Goal: Task Accomplishment & Management: Manage account settings

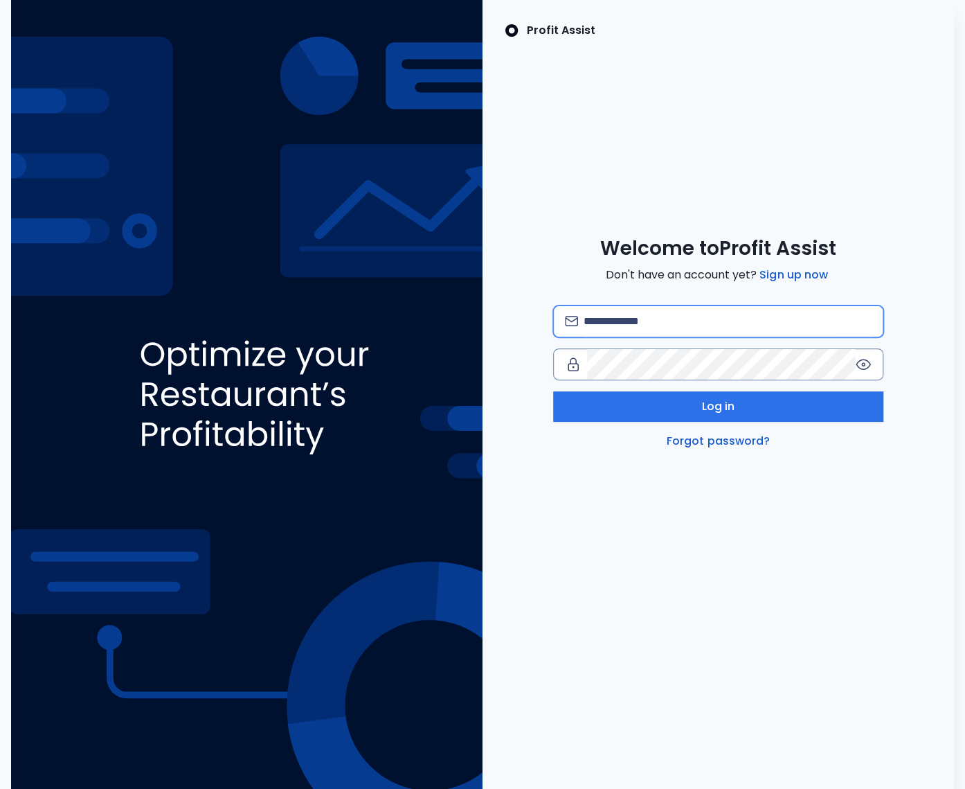
click at [654, 322] on input "email" at bounding box center [728, 321] width 288 height 30
type input "**********"
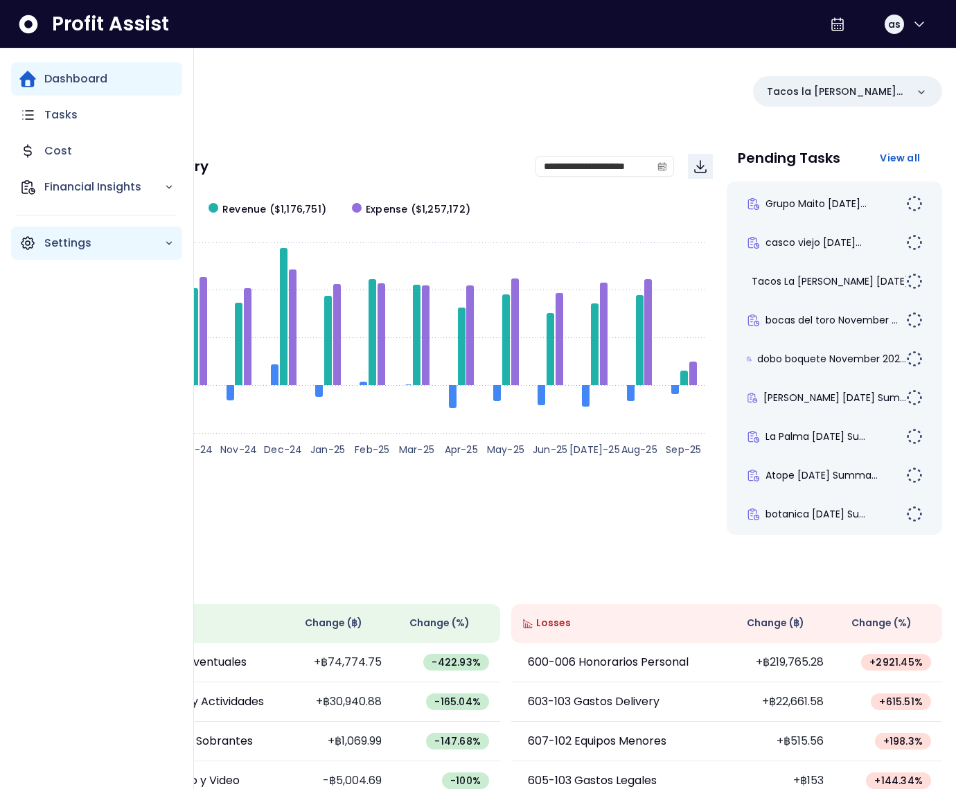
click at [31, 245] on icon "Main navigation" at bounding box center [27, 243] width 12 height 12
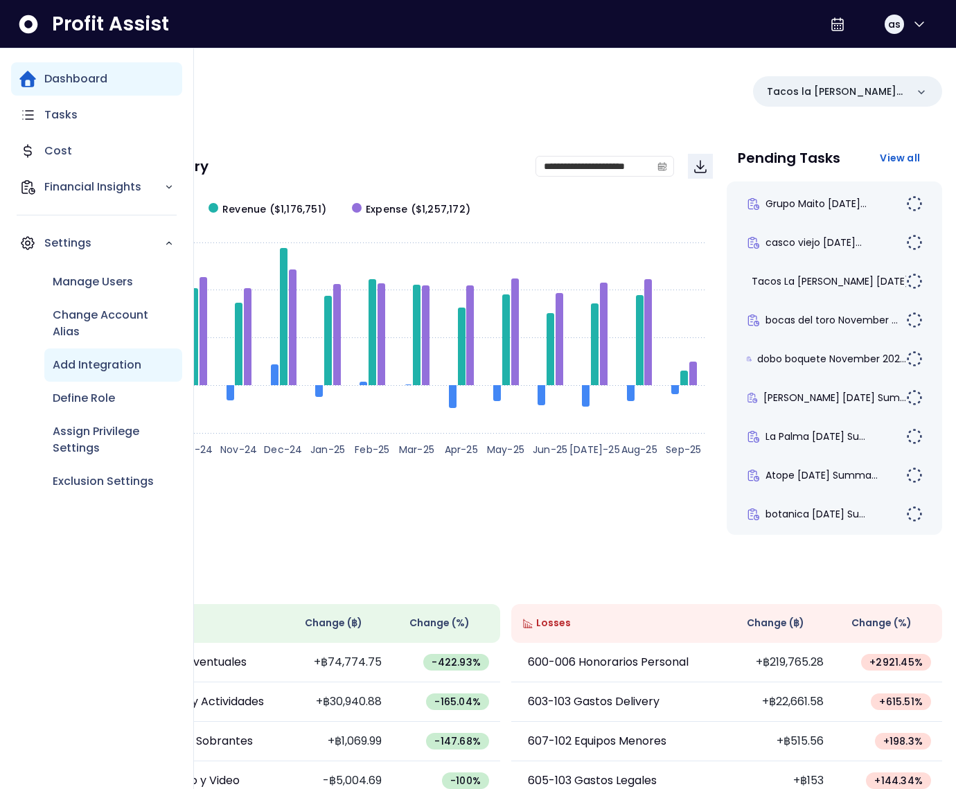
click at [117, 370] on p "Add Integration" at bounding box center [97, 365] width 89 height 17
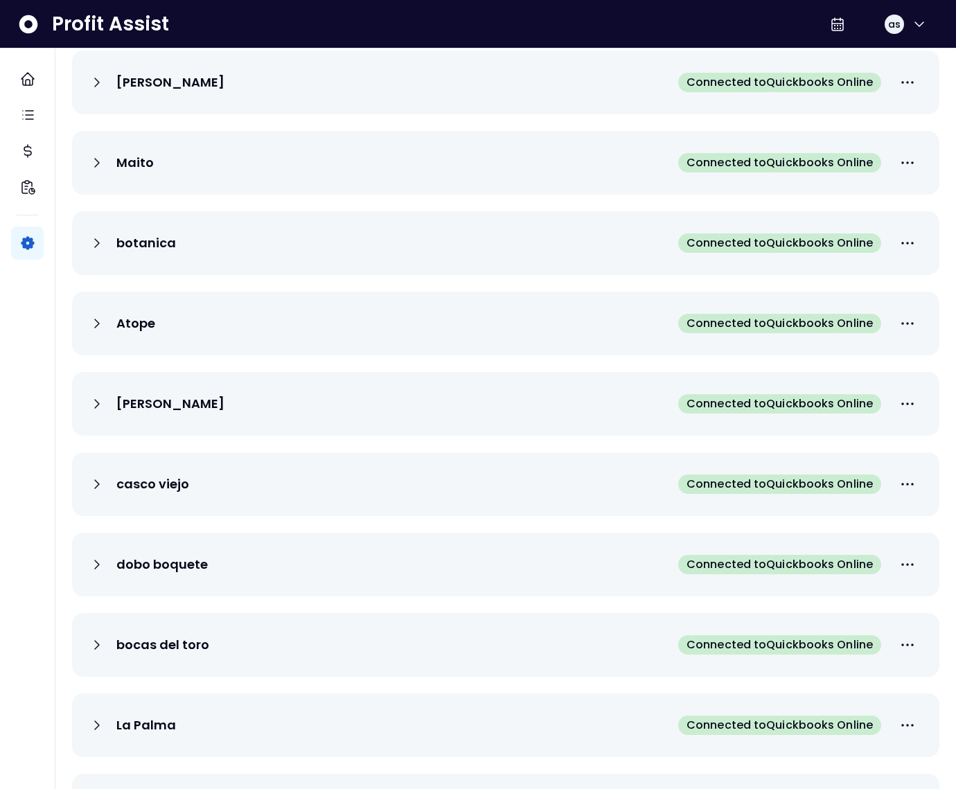
scroll to position [134, 0]
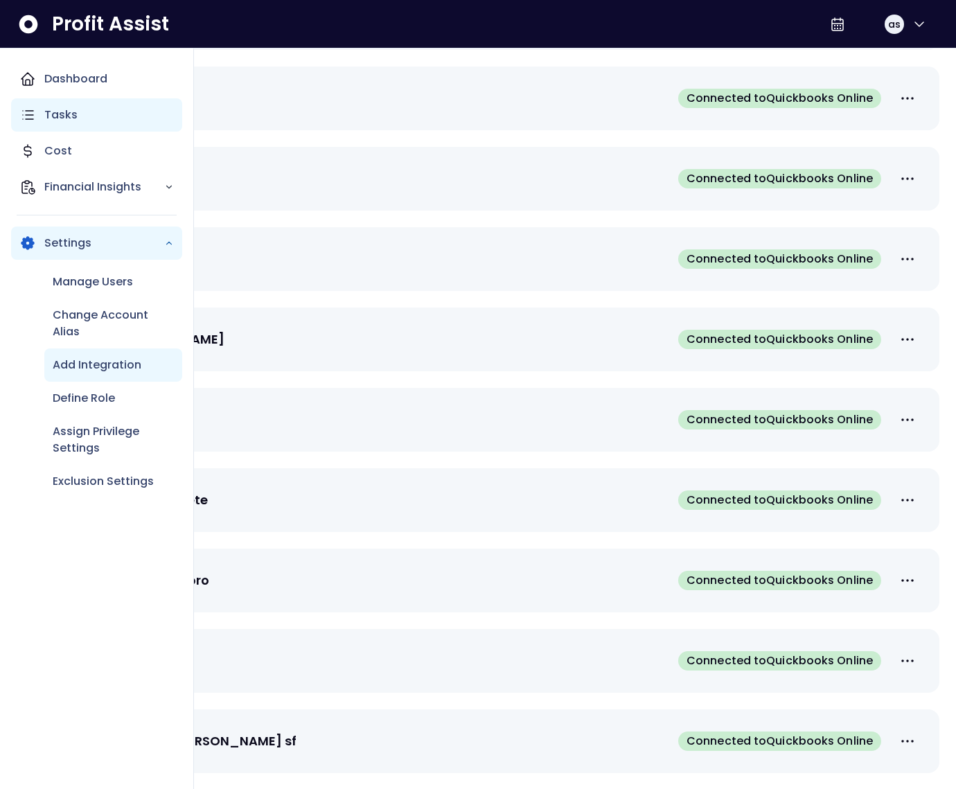
click at [37, 118] on div "Tasks" at bounding box center [96, 114] width 171 height 33
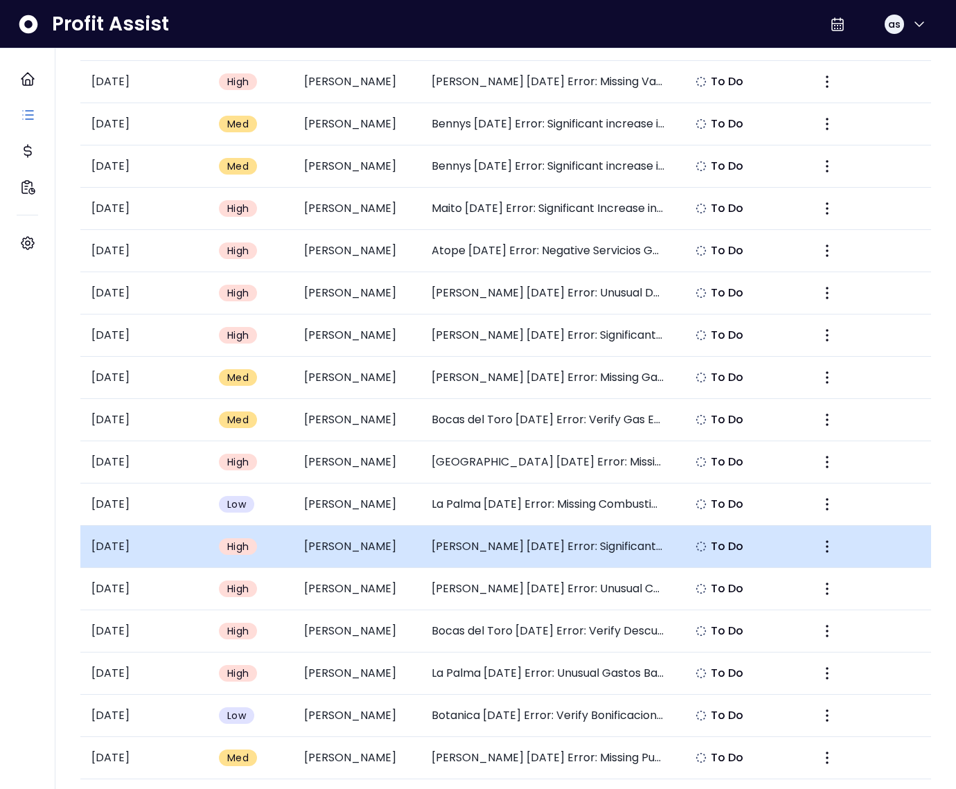
scroll to position [672, 0]
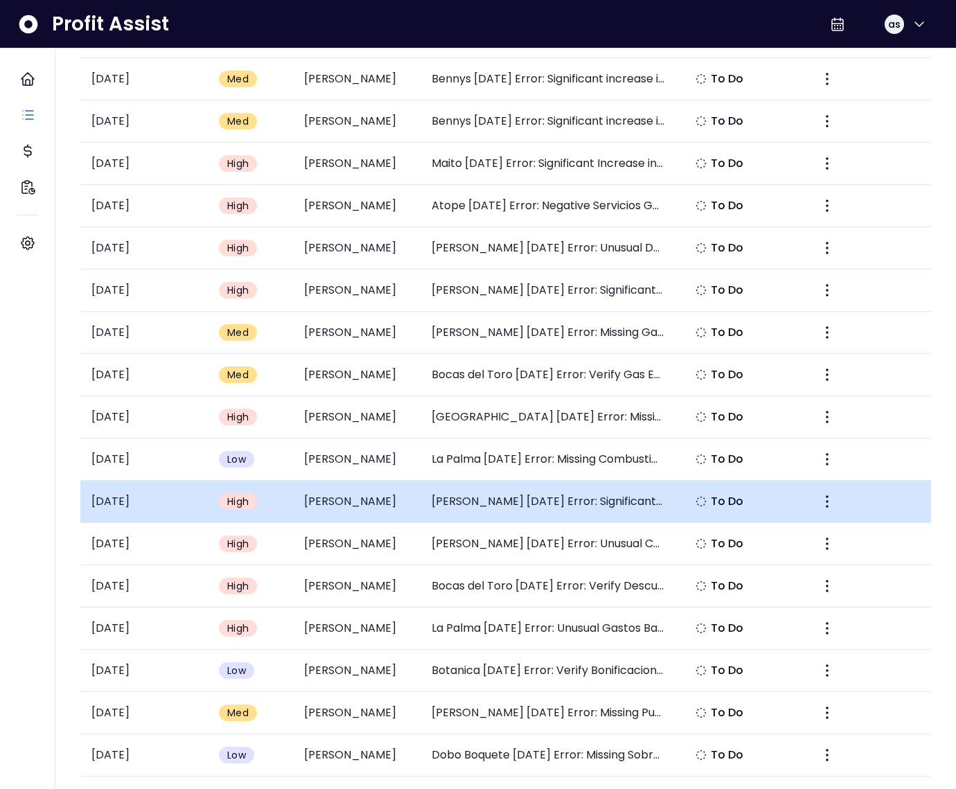
click at [485, 499] on td "Mai Mai July 2025 Error: Significant Decrease in Reparacion y Manto. de Local" at bounding box center [547, 502] width 255 height 42
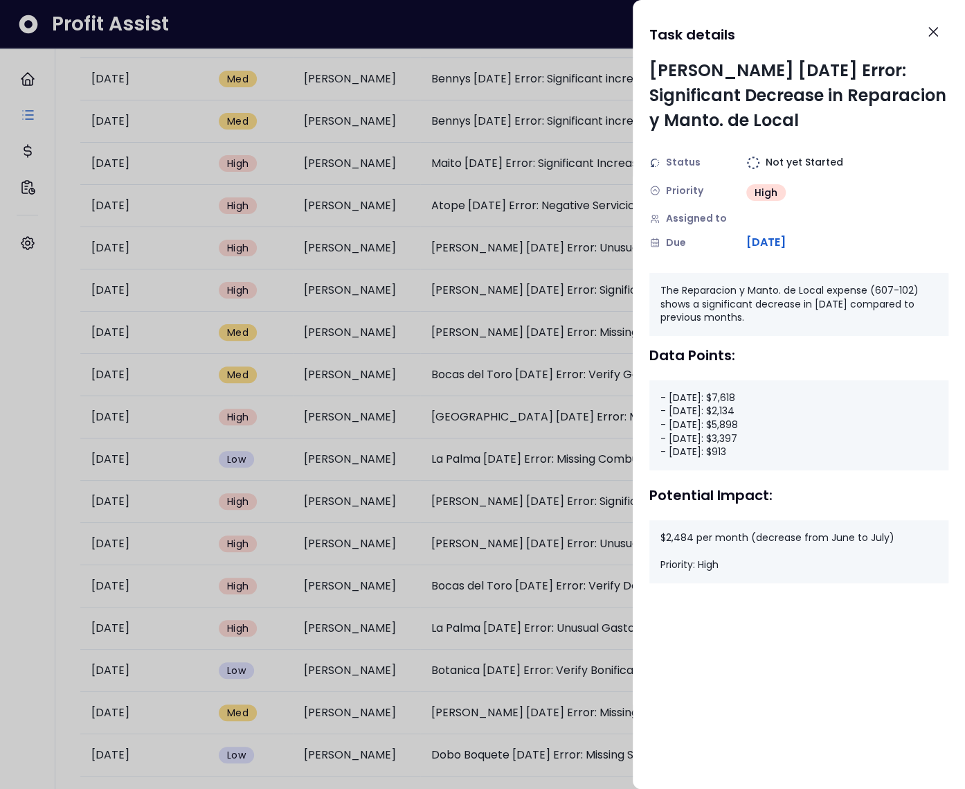
click at [566, 299] on div at bounding box center [482, 394] width 965 height 789
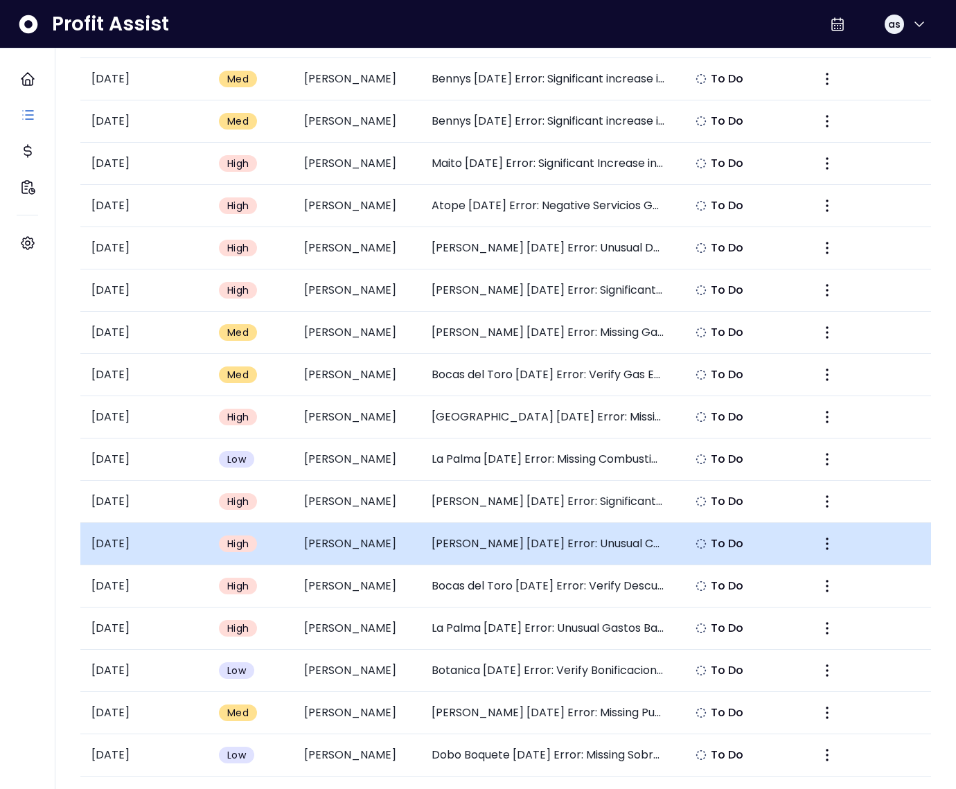
click at [530, 542] on td "Mai Mai July 2025 Error: Unusual Costo de Cafe Spike" at bounding box center [547, 544] width 255 height 42
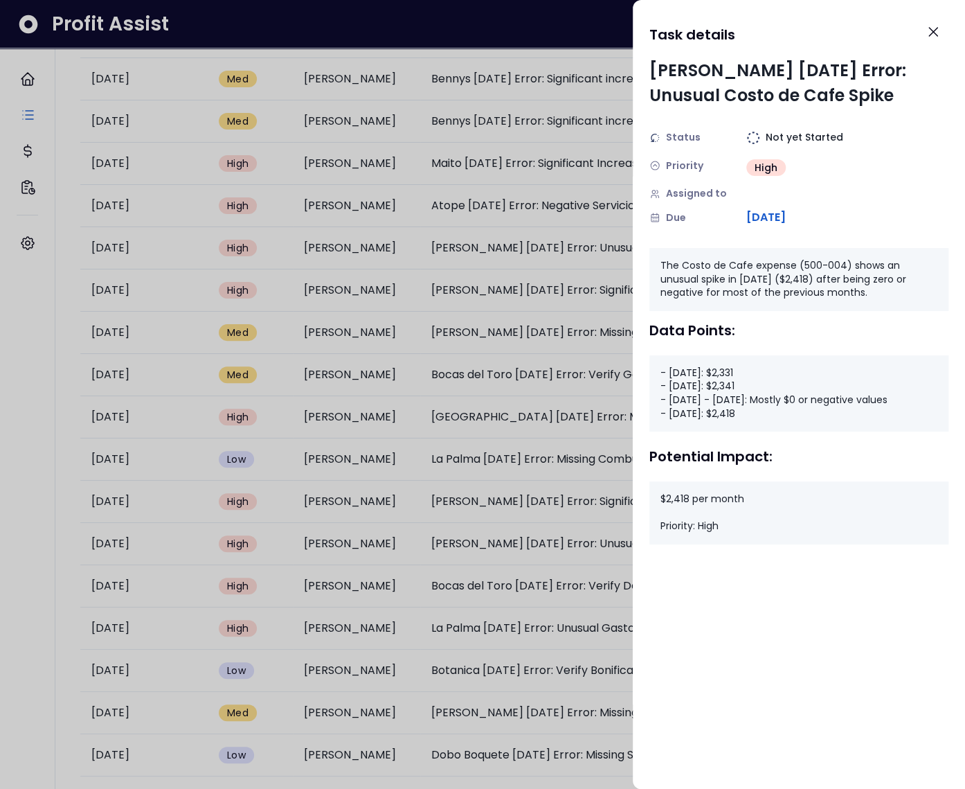
click at [703, 400] on div "- April 2024: $2,331 - May 2024: $2,341 - June 2024 - June 2025: Mostly $0 or n…" at bounding box center [799, 393] width 299 height 76
click at [737, 402] on div "- April 2024: $2,331 - May 2024: $2,341 - June 2024 - June 2025: Mostly $0 or n…" at bounding box center [799, 393] width 299 height 76
drag, startPoint x: 923, startPoint y: 400, endPoint x: 657, endPoint y: 402, distance: 265.9
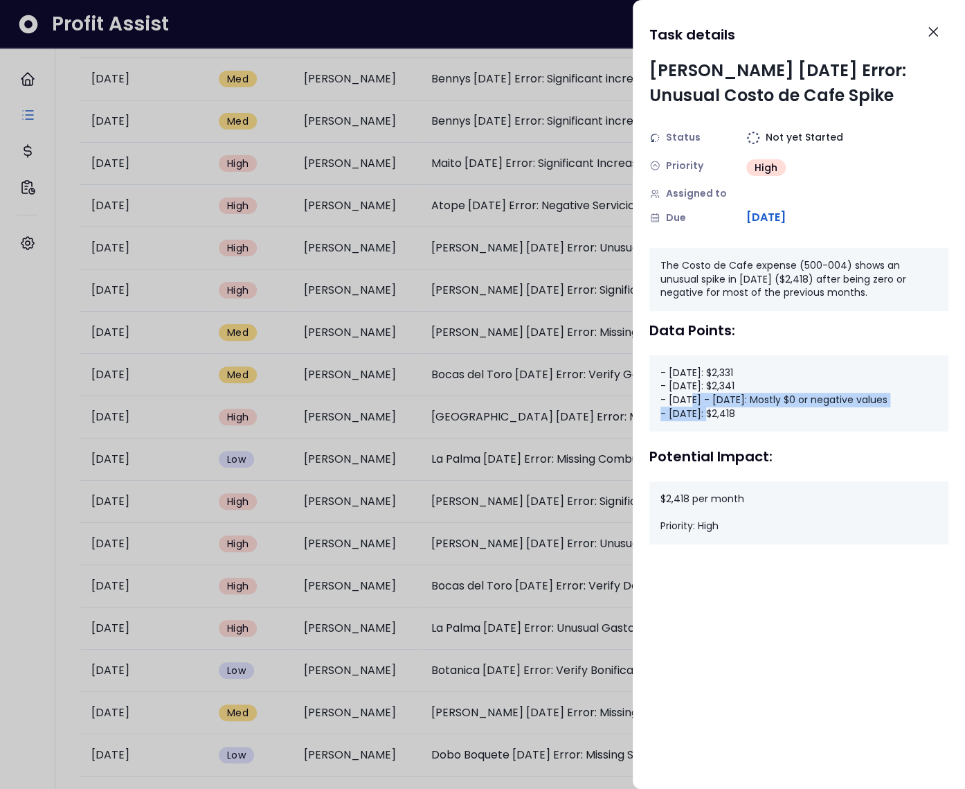
click at [657, 402] on div "- April 2024: $2,331 - May 2024: $2,341 - June 2024 - June 2025: Mostly $0 or n…" at bounding box center [799, 393] width 299 height 76
click at [709, 415] on div "- April 2024: $2,331 - May 2024: $2,341 - June 2024 - June 2025: Mostly $0 or n…" at bounding box center [799, 393] width 299 height 76
click at [708, 416] on div "- April 2024: $2,331 - May 2024: $2,341 - June 2024 - June 2025: Mostly $0 or n…" at bounding box center [799, 393] width 299 height 76
click at [573, 301] on div at bounding box center [482, 394] width 965 height 789
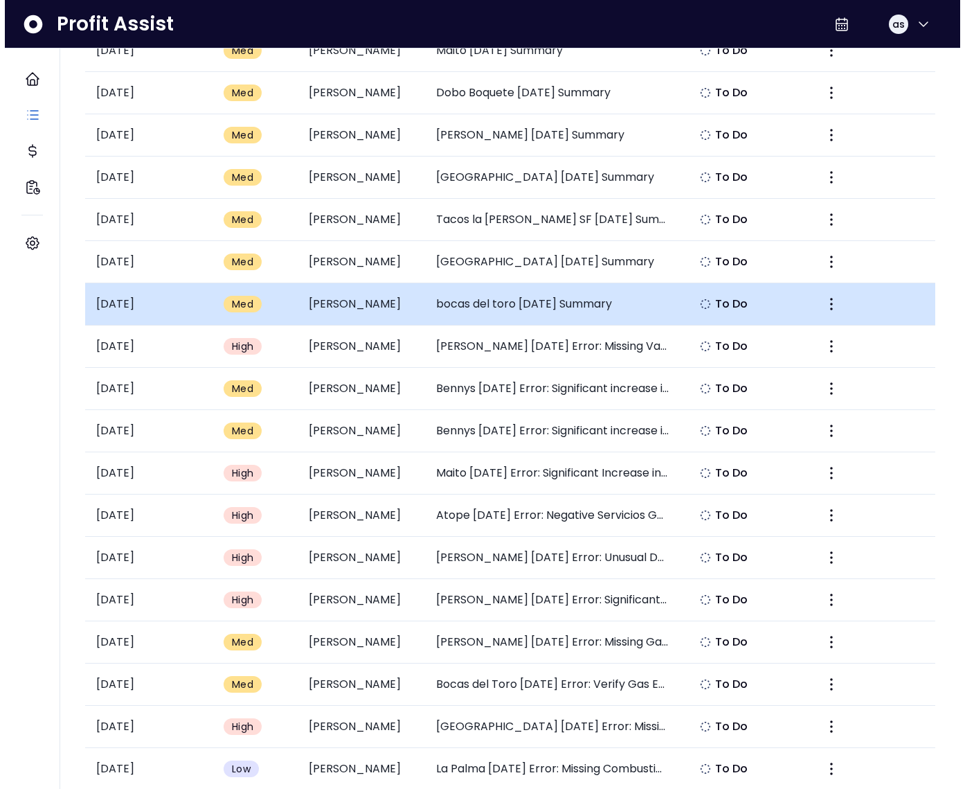
scroll to position [301, 0]
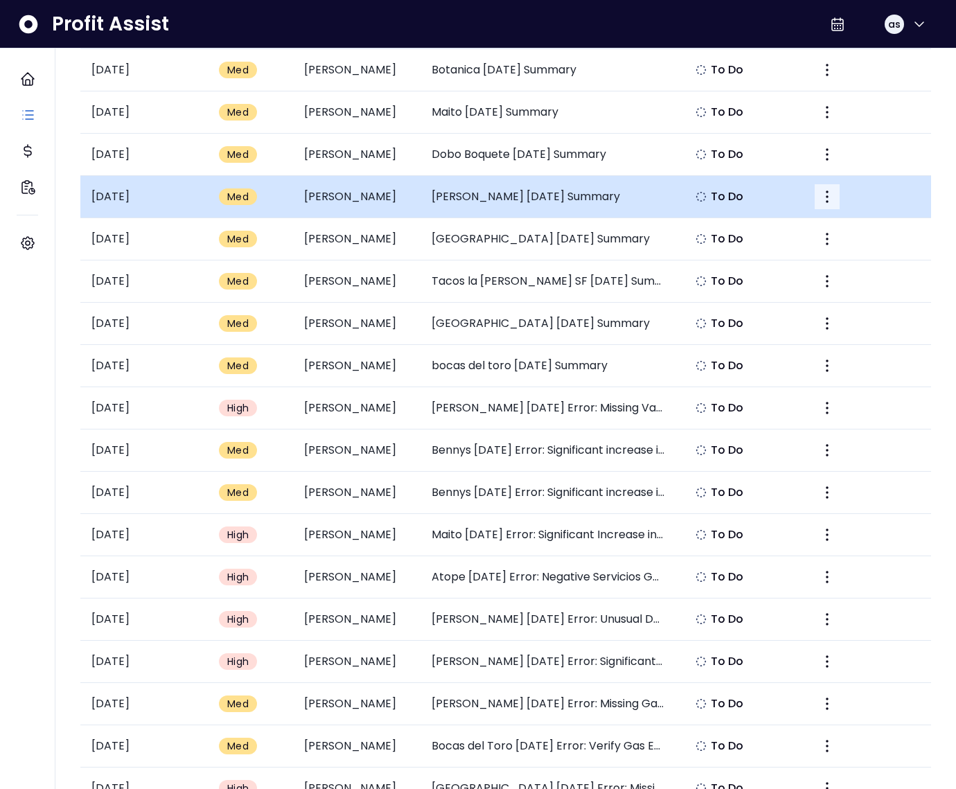
click at [832, 192] on icon "More" at bounding box center [826, 196] width 17 height 17
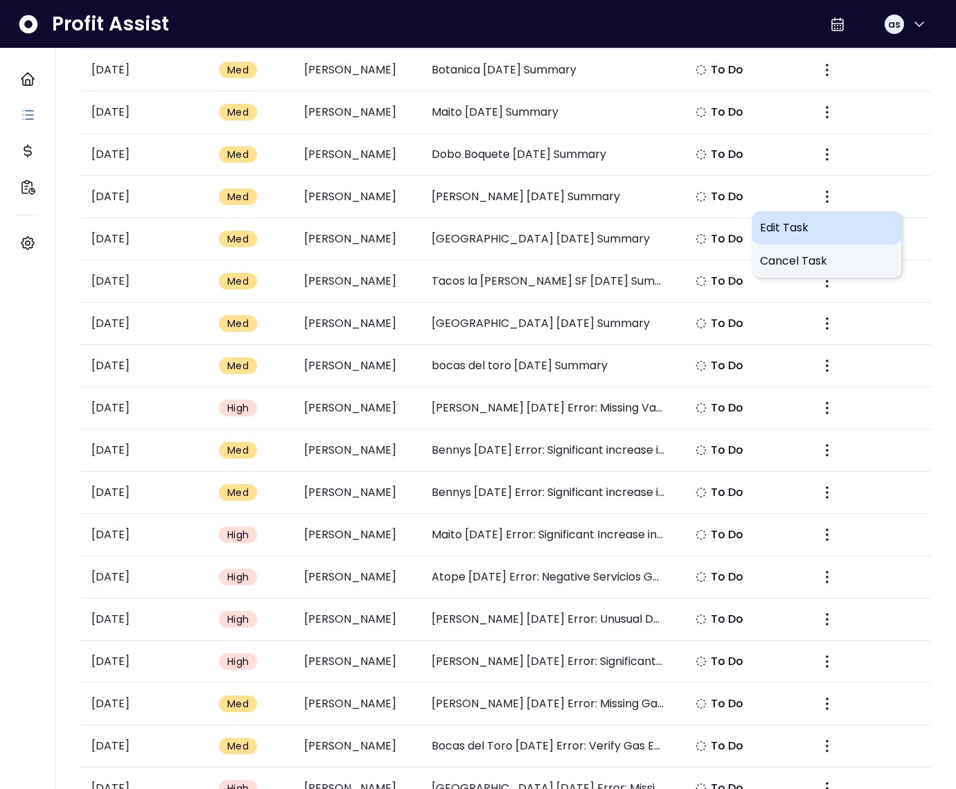
click at [812, 229] on span "Edit Task" at bounding box center [826, 228] width 133 height 17
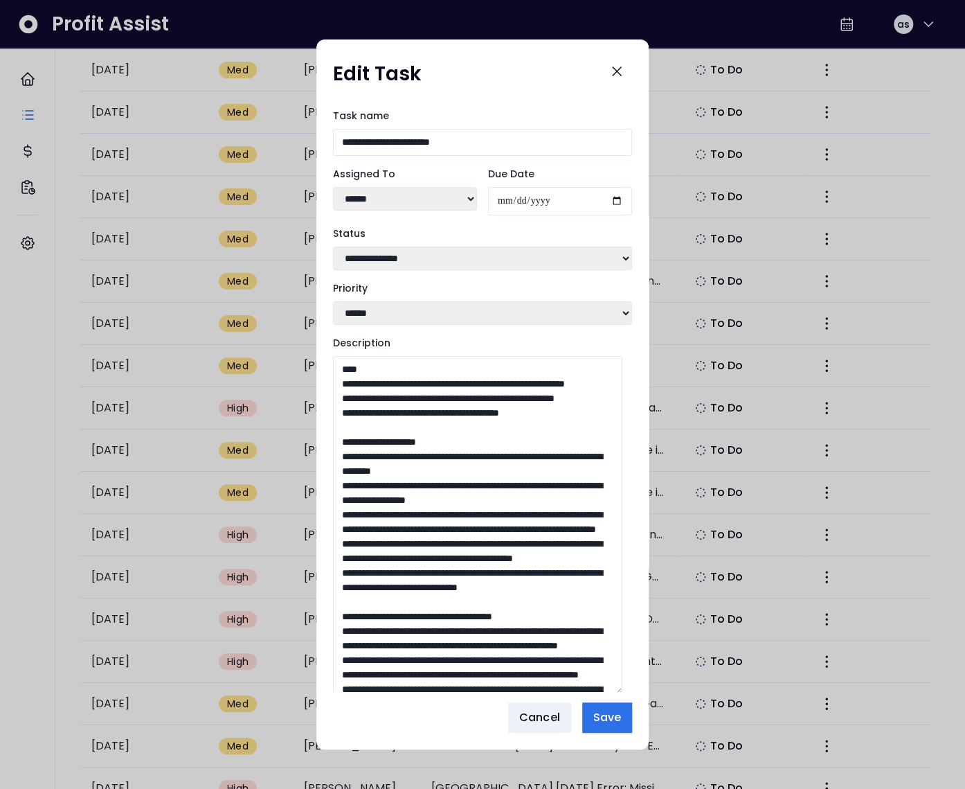
drag, startPoint x: 625, startPoint y: 539, endPoint x: 655, endPoint y: 813, distance: 275.2
drag, startPoint x: 581, startPoint y: 450, endPoint x: 317, endPoint y: 388, distance: 270.9
click at [317, 388] on div "**********" at bounding box center [482, 394] width 332 height 593
click at [375, 391] on textarea "Description" at bounding box center [477, 527] width 289 height 343
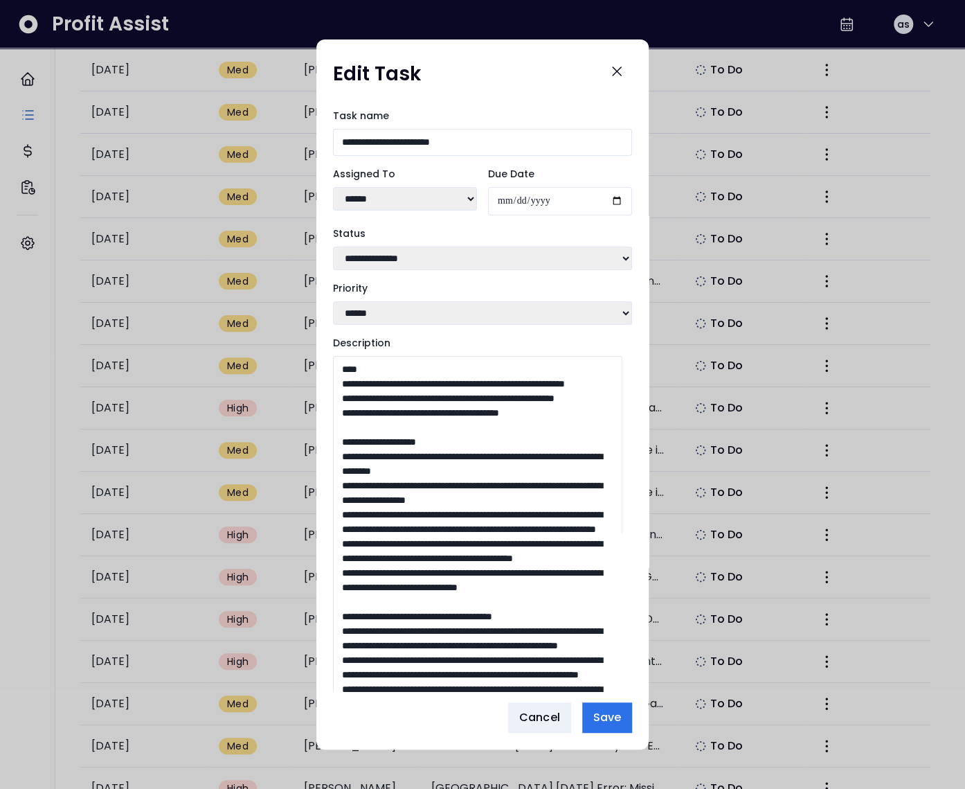
click at [375, 391] on textarea "Description" at bounding box center [477, 527] width 289 height 343
click at [365, 415] on textarea "Description" at bounding box center [477, 527] width 289 height 343
drag, startPoint x: 406, startPoint y: 451, endPoint x: 310, endPoint y: 454, distance: 95.6
click at [310, 454] on div "**********" at bounding box center [482, 394] width 965 height 789
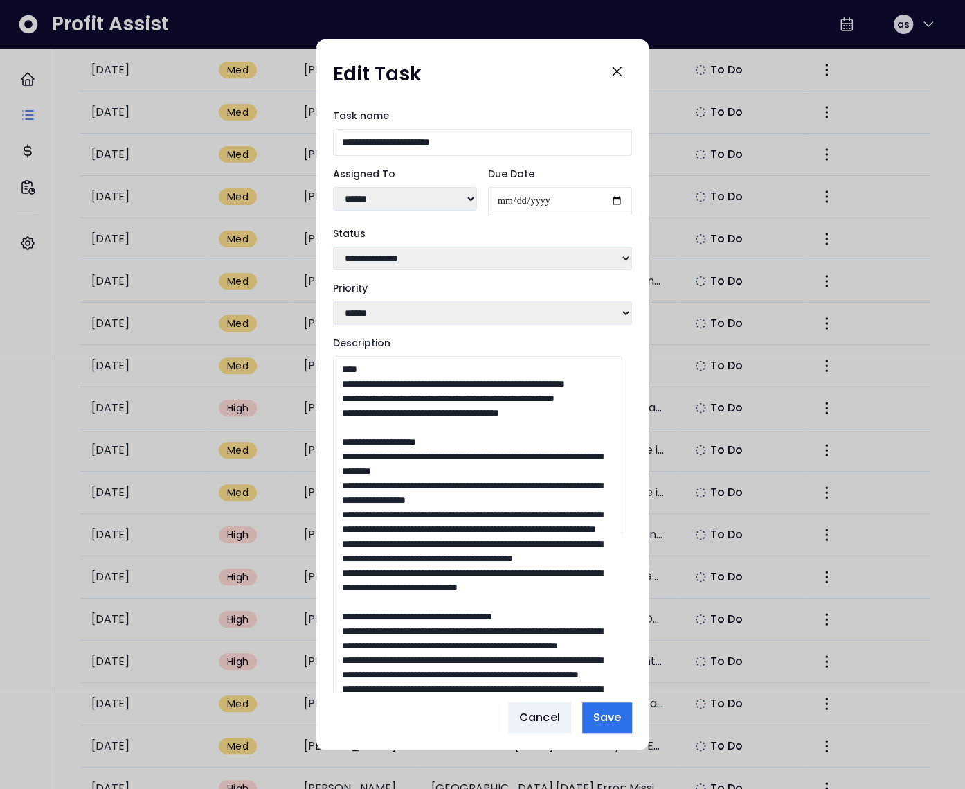
click at [401, 445] on textarea "Description" at bounding box center [477, 527] width 289 height 343
click at [461, 422] on textarea "Description" at bounding box center [477, 527] width 289 height 343
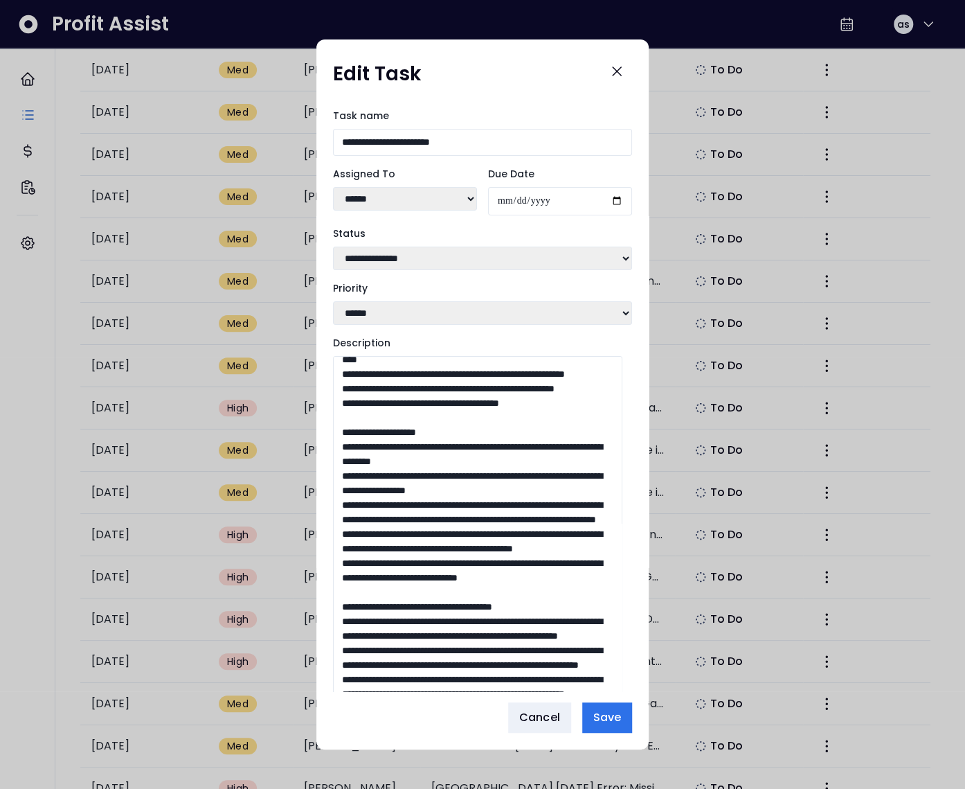
scroll to position [18, 0]
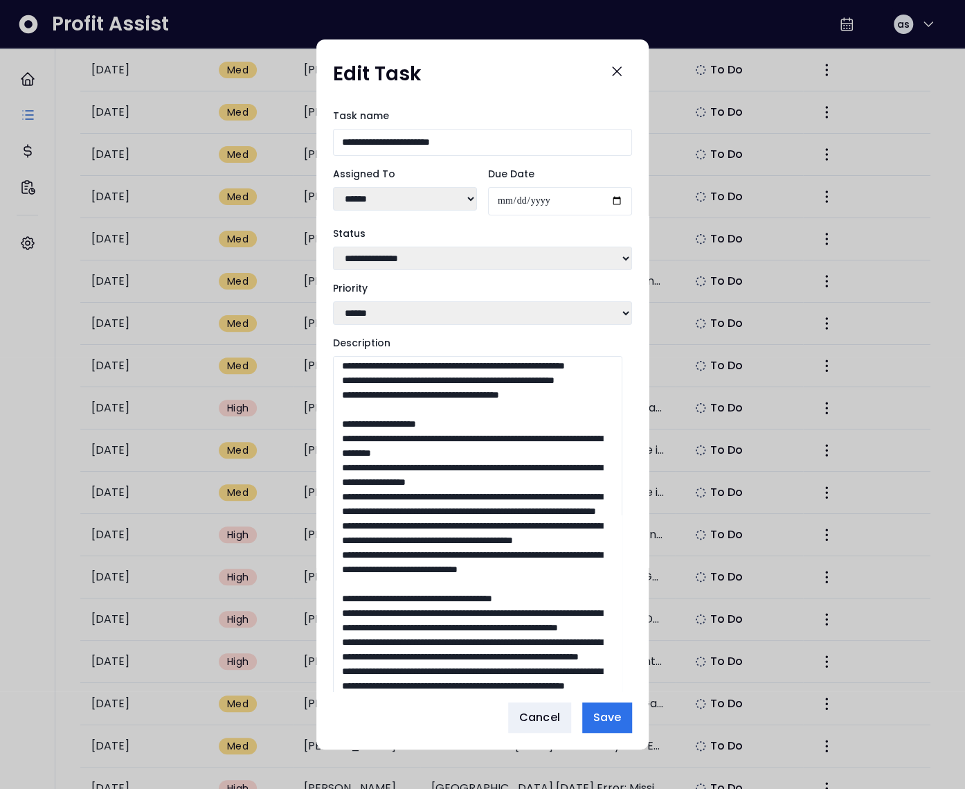
drag, startPoint x: 447, startPoint y: 464, endPoint x: 306, endPoint y: 456, distance: 141.5
click at [306, 456] on div "**********" at bounding box center [482, 394] width 965 height 789
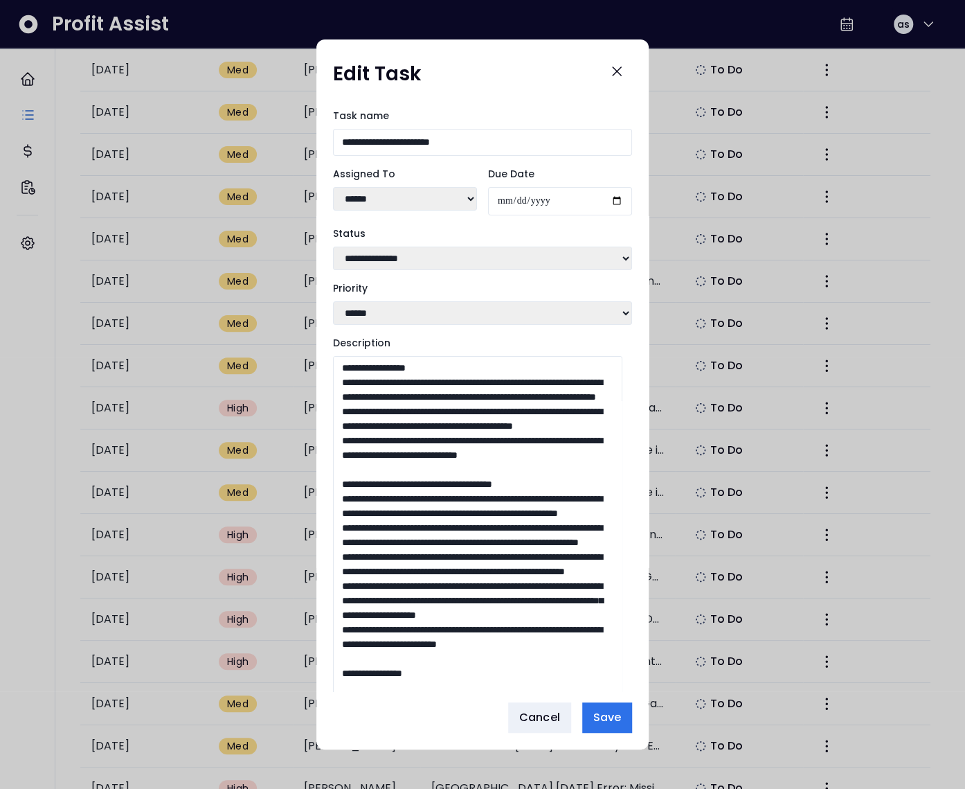
scroll to position [247, 0]
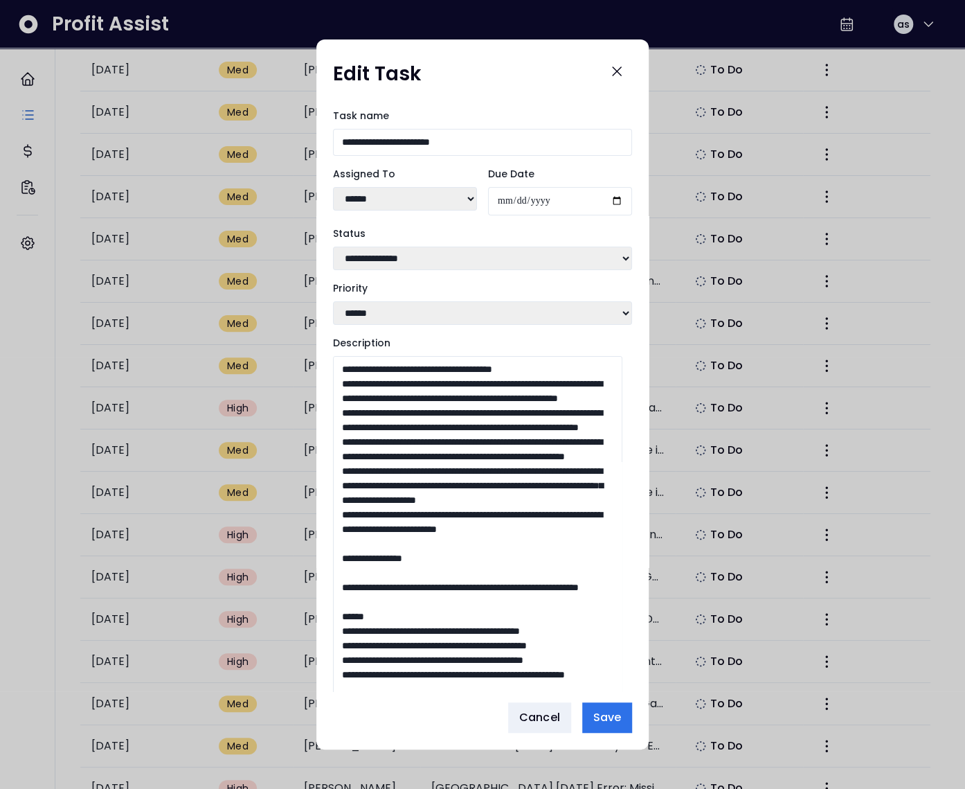
click at [395, 449] on textarea "Description" at bounding box center [477, 527] width 289 height 343
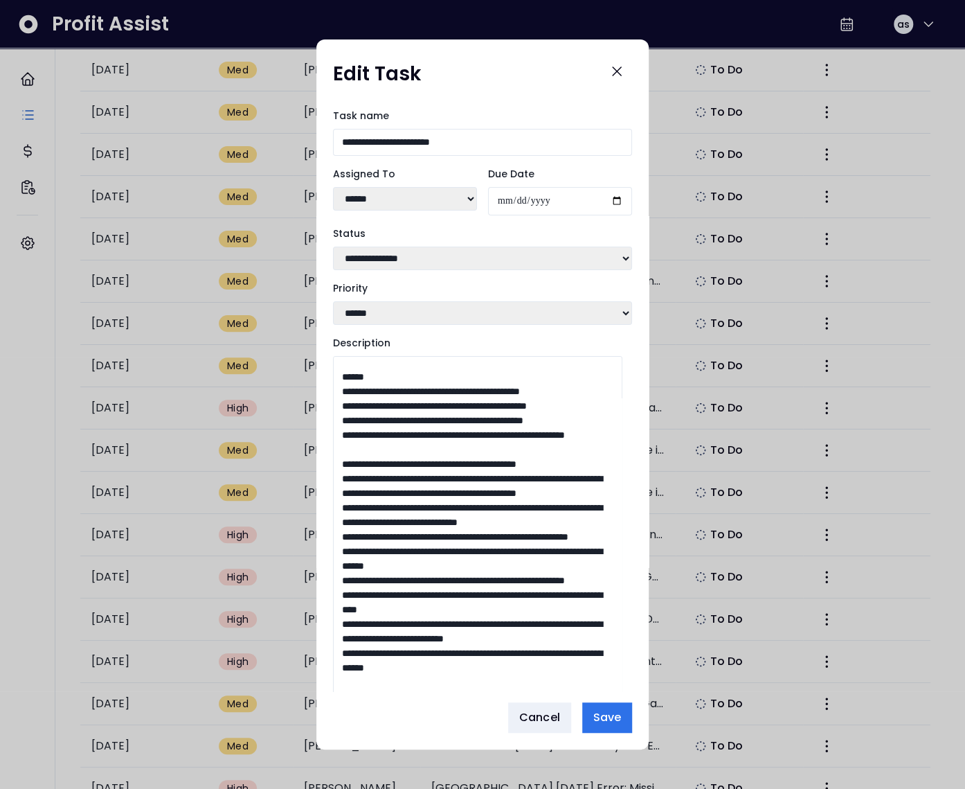
scroll to position [499, 0]
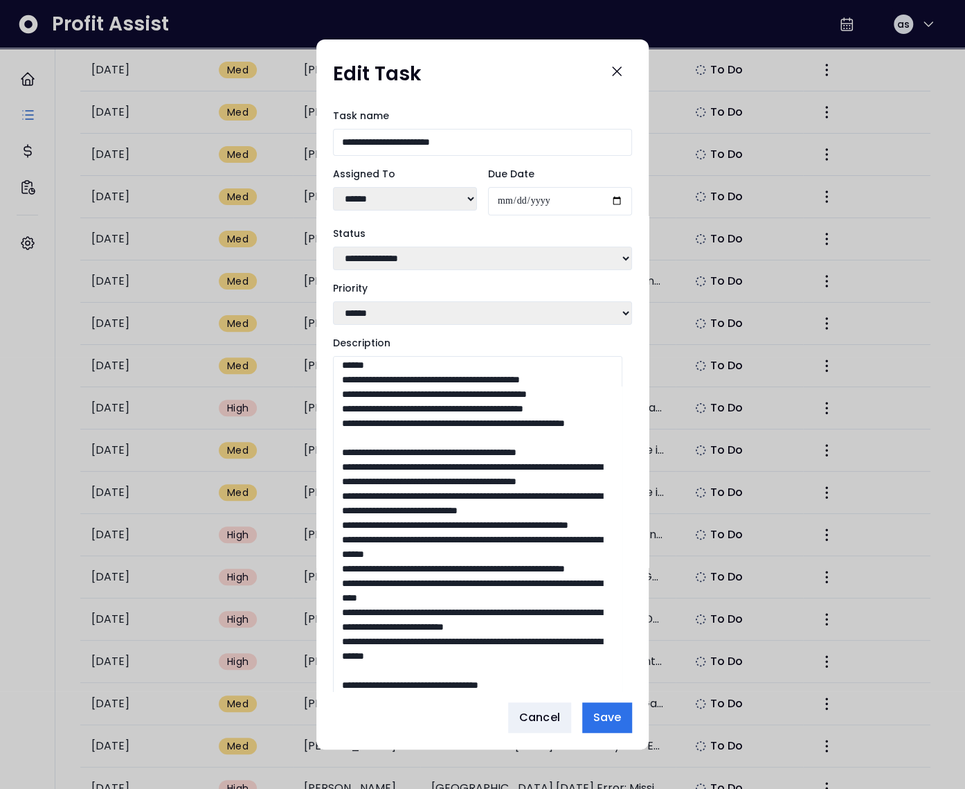
drag, startPoint x: 339, startPoint y: 469, endPoint x: 476, endPoint y: 595, distance: 186.3
click at [476, 595] on textarea "Description" at bounding box center [477, 527] width 289 height 343
click at [420, 488] on textarea "Description" at bounding box center [477, 527] width 289 height 343
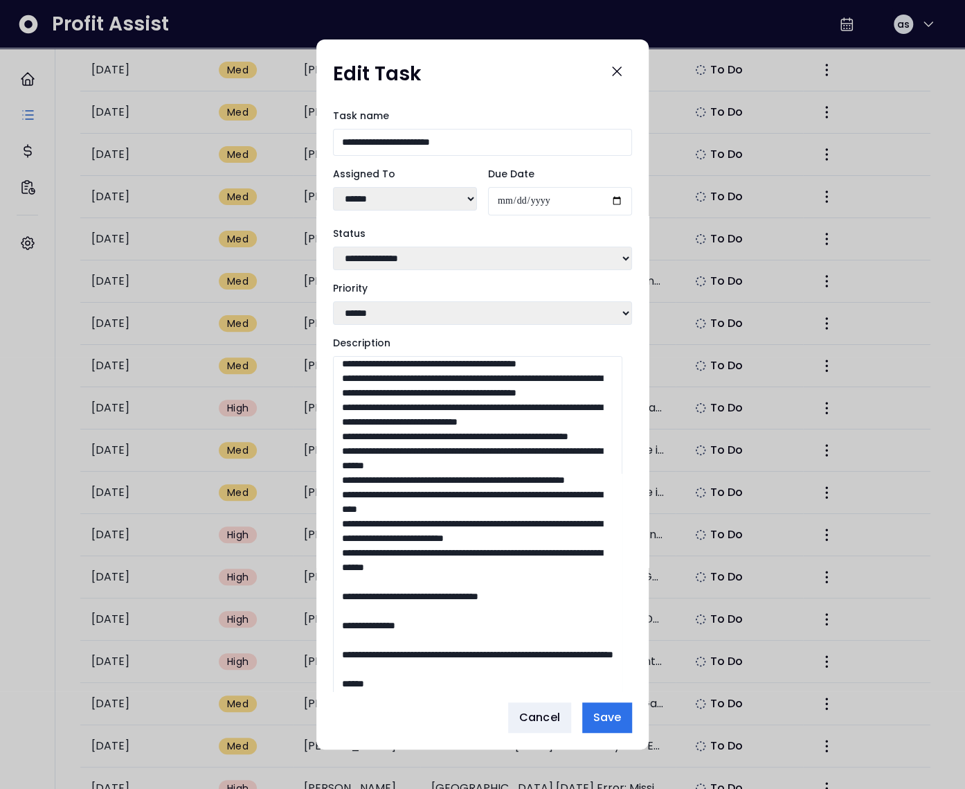
scroll to position [587, 0]
drag, startPoint x: 448, startPoint y: 402, endPoint x: 307, endPoint y: 387, distance: 142.1
click at [307, 387] on div "**********" at bounding box center [482, 394] width 965 height 789
click at [441, 389] on textarea "Description" at bounding box center [477, 527] width 289 height 343
drag, startPoint x: 494, startPoint y: 471, endPoint x: 481, endPoint y: 472, distance: 13.9
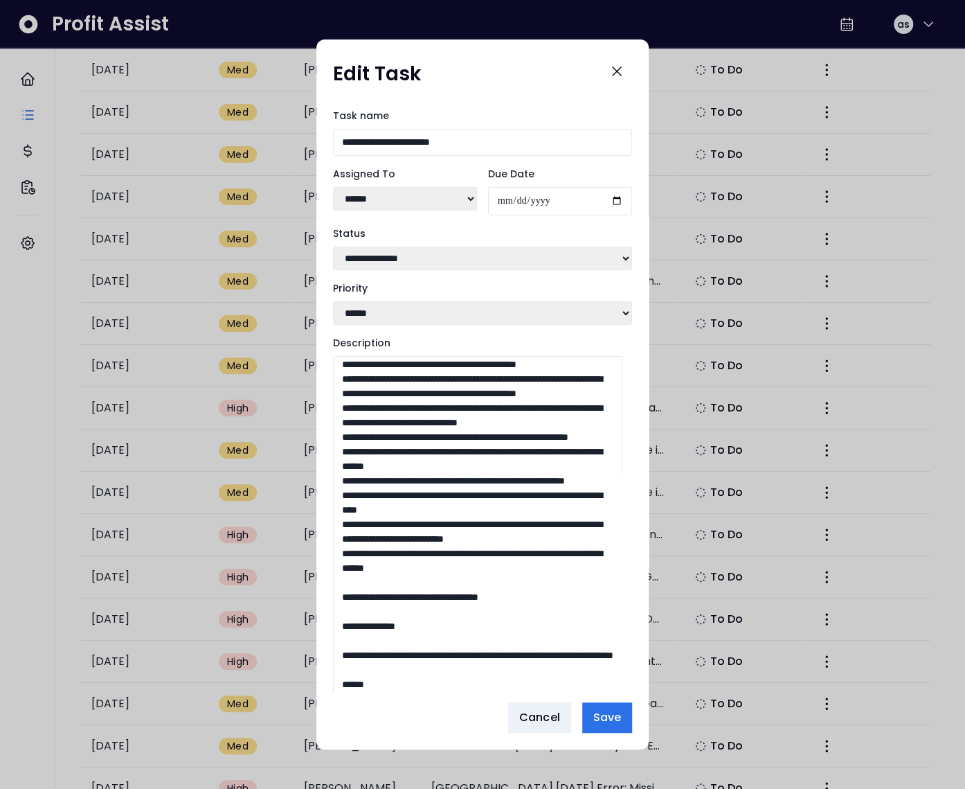
click at [481, 472] on textarea "Description" at bounding box center [477, 527] width 289 height 343
drag, startPoint x: 492, startPoint y: 460, endPoint x: 478, endPoint y: 462, distance: 14.6
click at [478, 462] on textarea "Description" at bounding box center [477, 527] width 289 height 343
drag, startPoint x: 491, startPoint y: 445, endPoint x: 473, endPoint y: 446, distance: 18.0
click at [473, 446] on textarea "Description" at bounding box center [477, 527] width 289 height 343
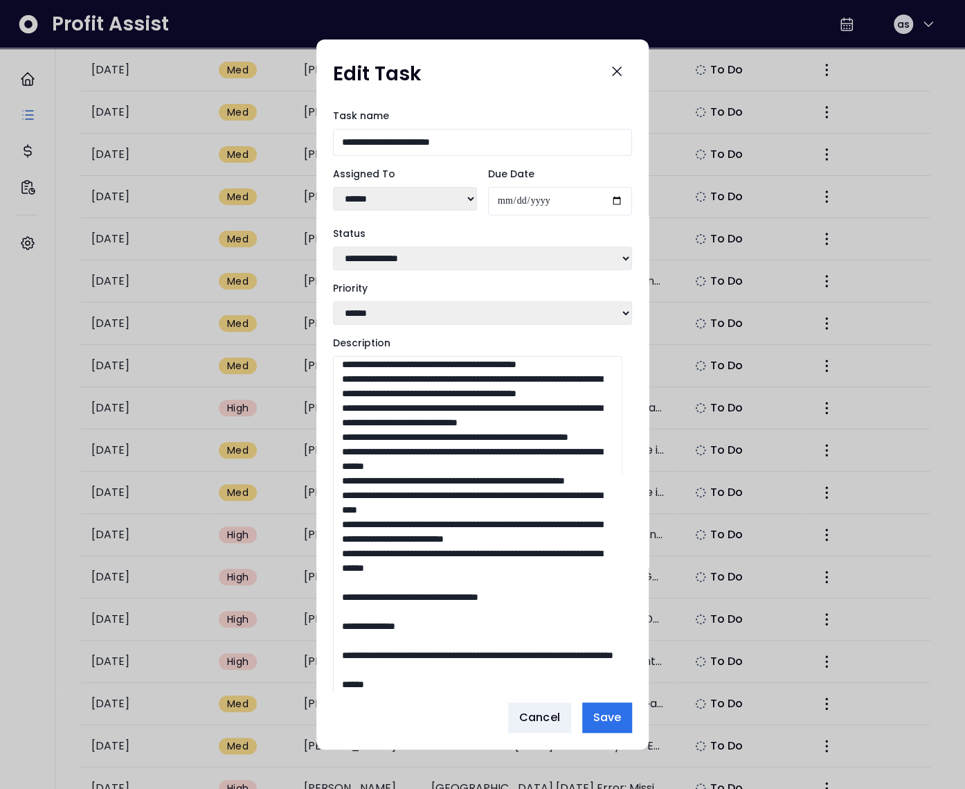
click at [457, 472] on textarea "Description" at bounding box center [477, 527] width 289 height 343
click at [447, 445] on textarea "Description" at bounding box center [477, 527] width 289 height 343
click at [473, 441] on textarea "Description" at bounding box center [477, 527] width 289 height 343
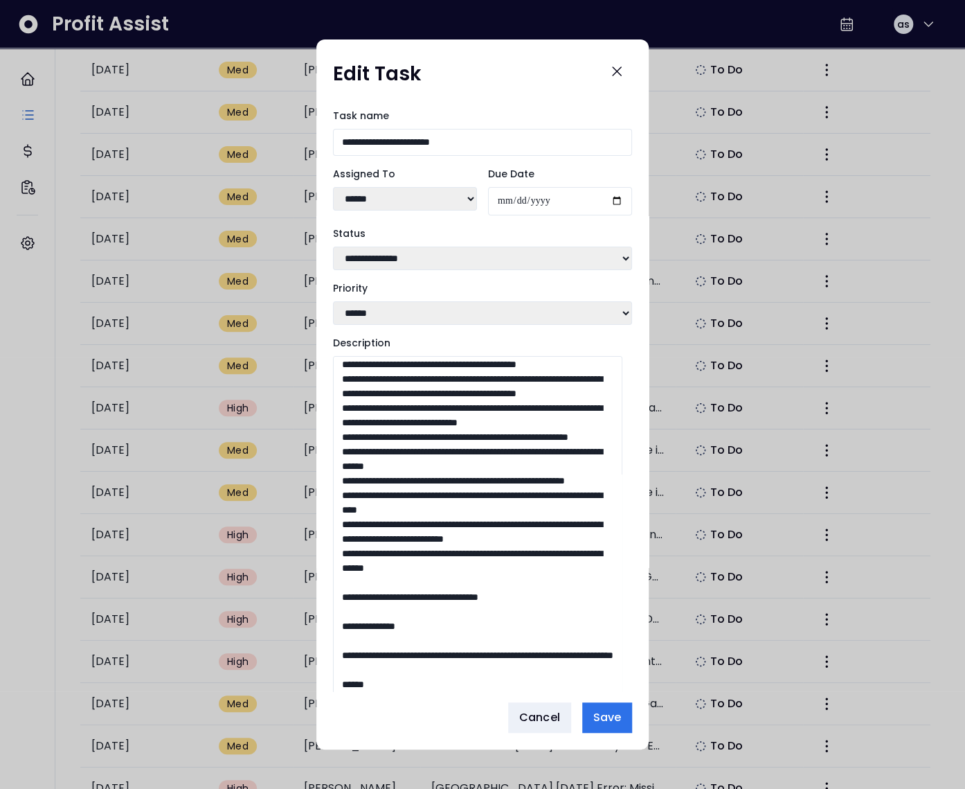
click at [473, 441] on textarea "Description" at bounding box center [477, 527] width 289 height 343
drag, startPoint x: 407, startPoint y: 396, endPoint x: 382, endPoint y: 385, distance: 27.9
click at [382, 385] on textarea "Description" at bounding box center [477, 527] width 289 height 343
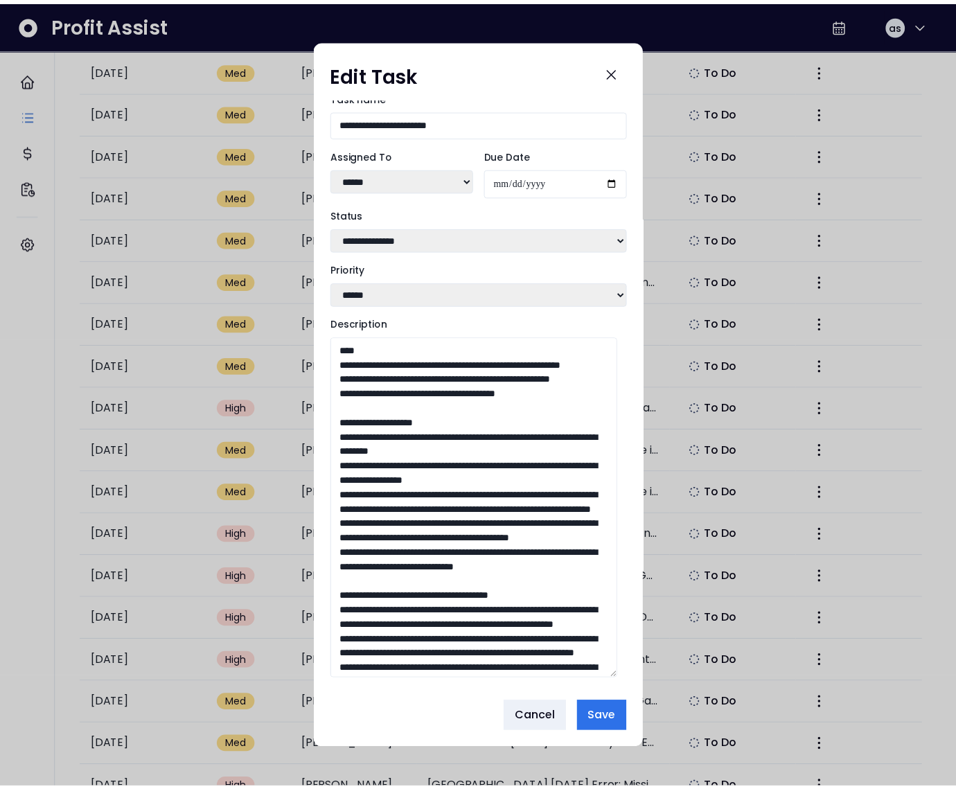
scroll to position [0, 0]
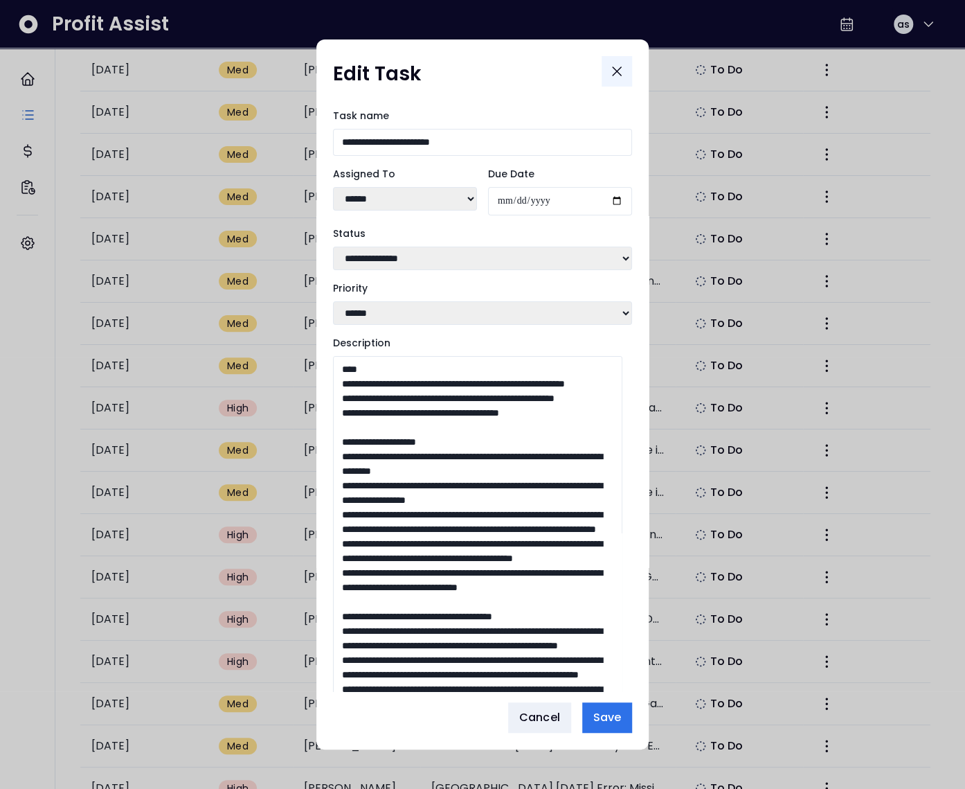
click at [622, 75] on icon "Close" at bounding box center [617, 71] width 17 height 17
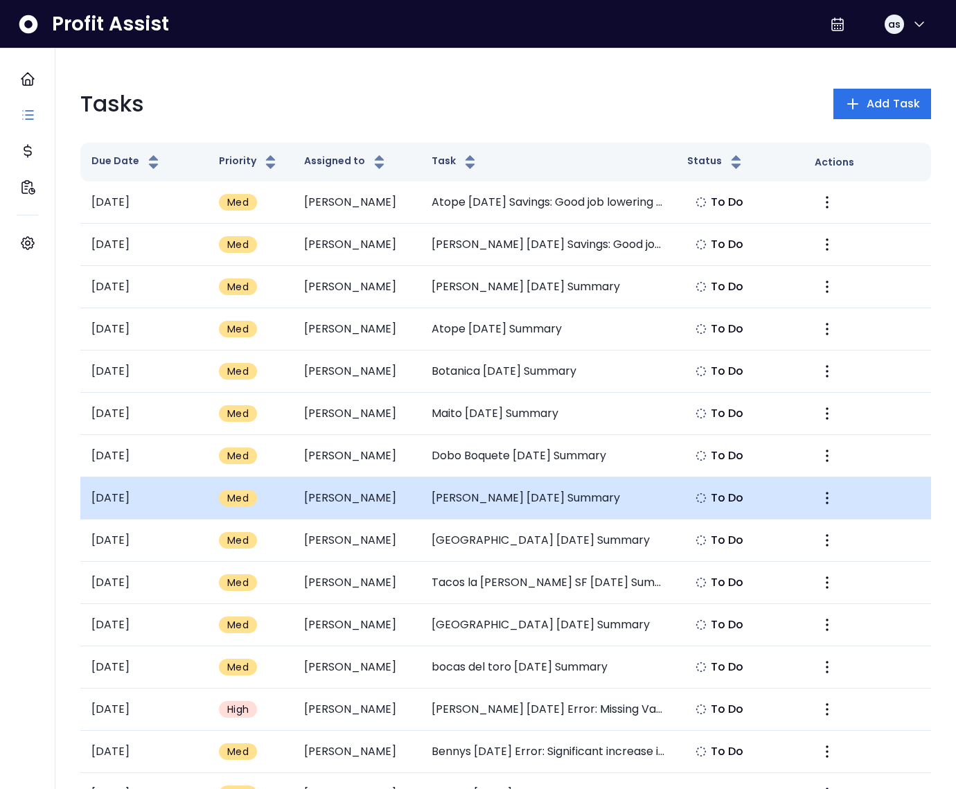
click at [514, 490] on td "Mai Mai July 2025 Summary" at bounding box center [547, 498] width 255 height 42
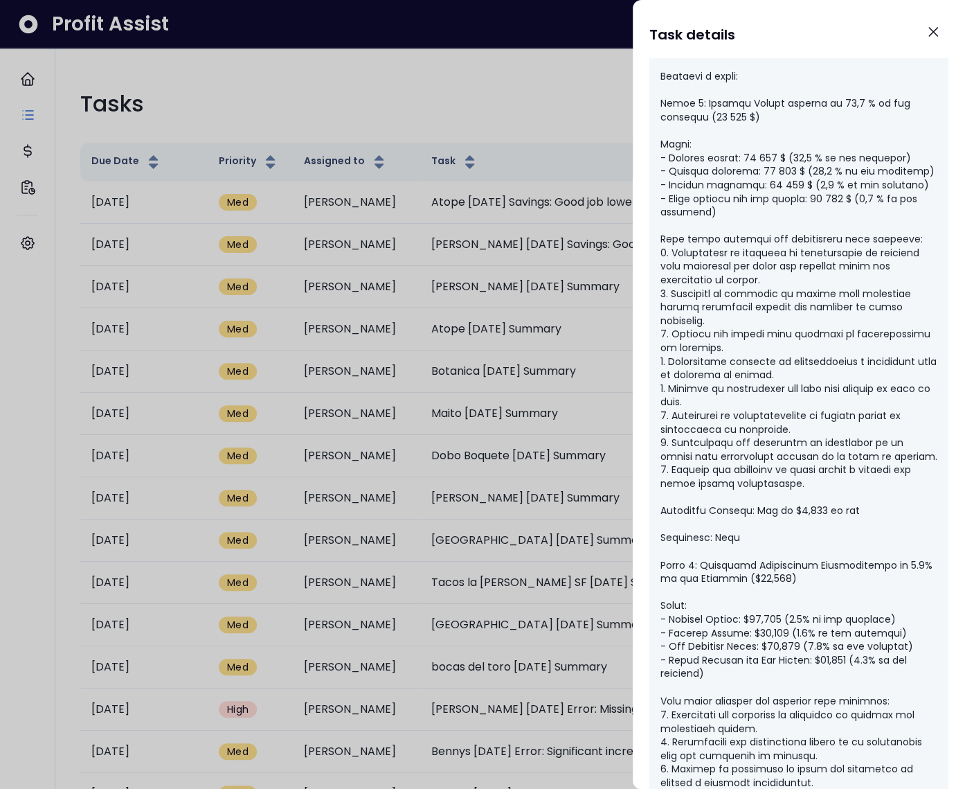
scroll to position [686, 0]
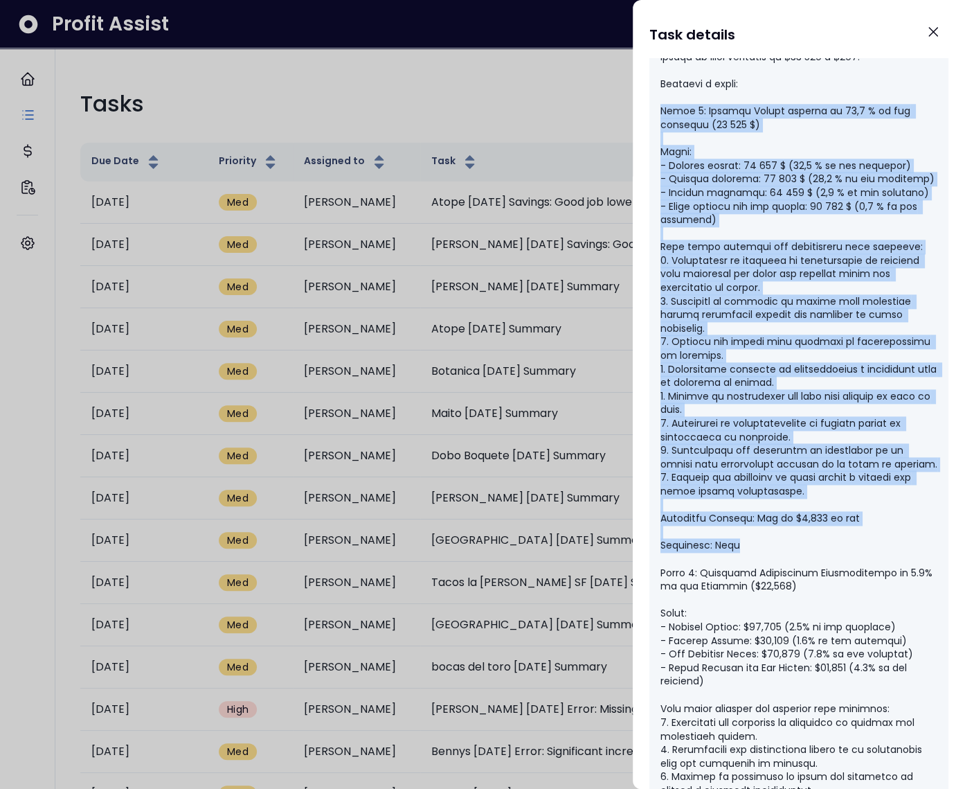
drag, startPoint x: 658, startPoint y: 107, endPoint x: 858, endPoint y: 545, distance: 481.2
click at [858, 545] on div at bounding box center [799, 484] width 299 height 1895
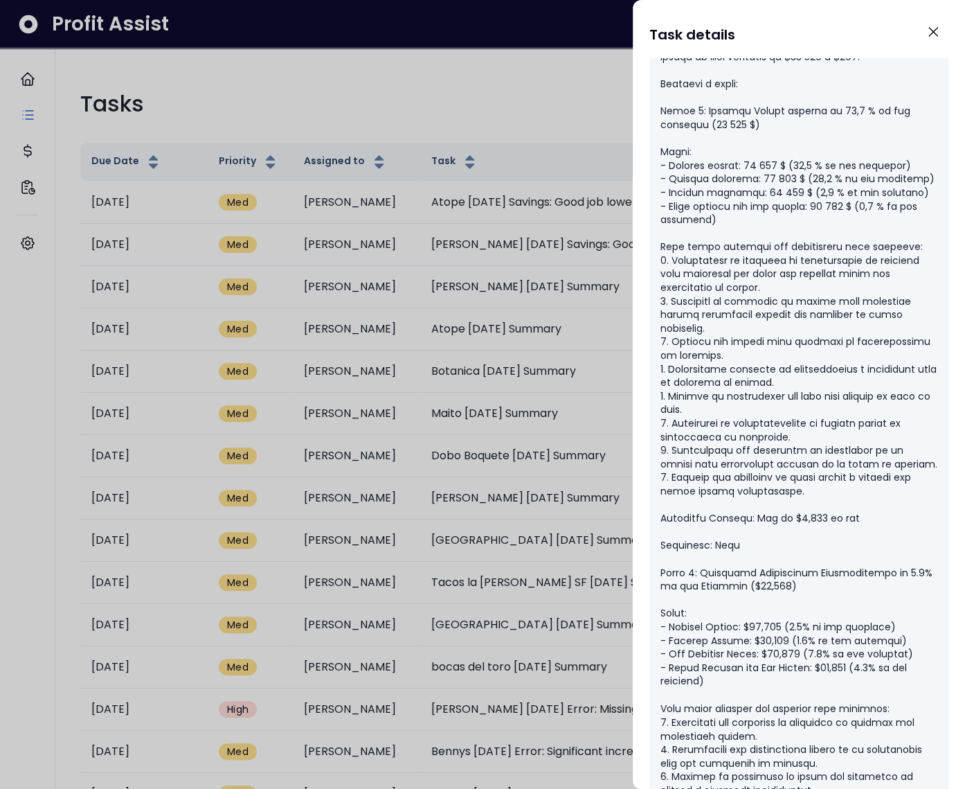
click at [515, 139] on div at bounding box center [482, 394] width 965 height 789
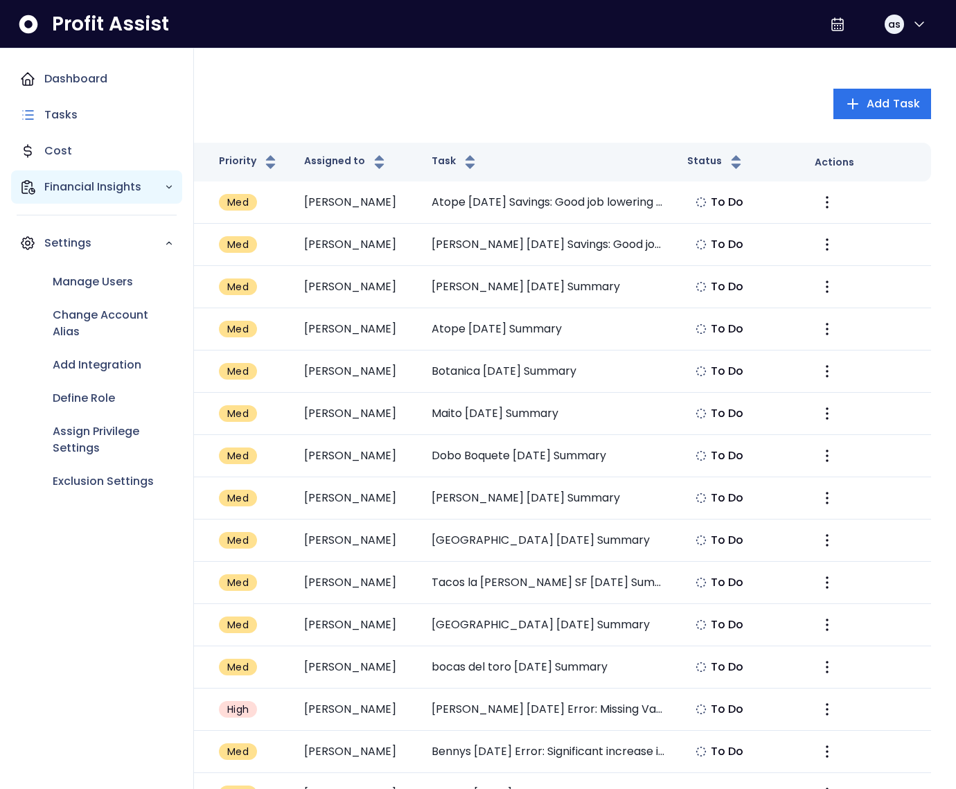
click at [27, 190] on icon "Main navigation" at bounding box center [27, 187] width 17 height 17
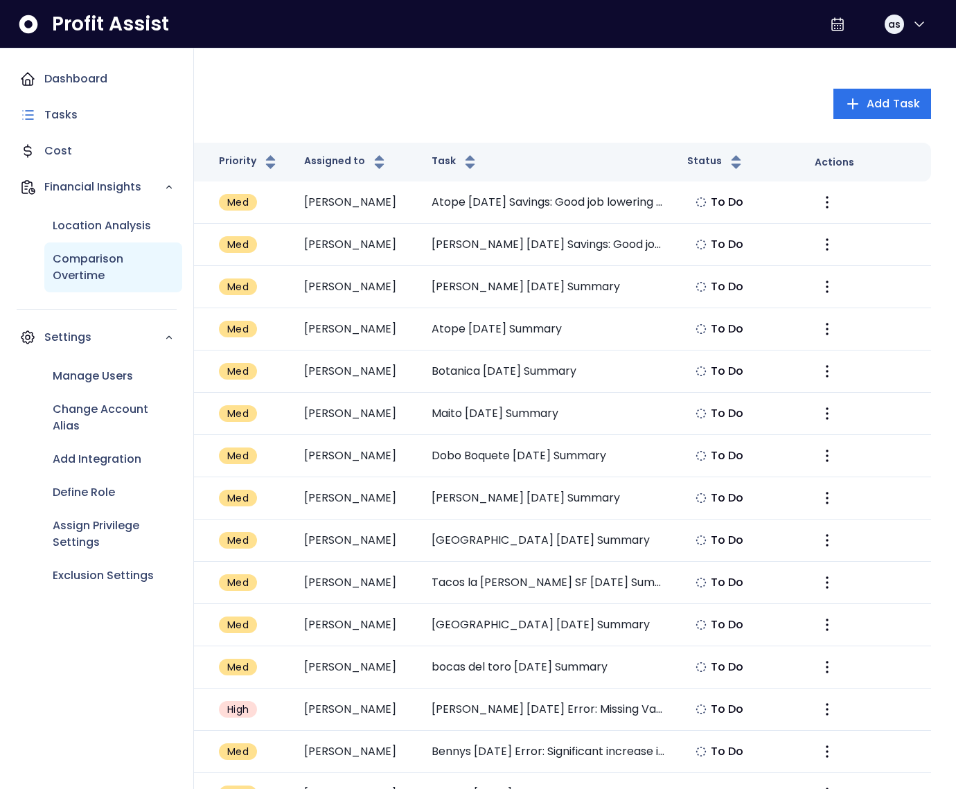
click at [84, 268] on p "Comparison Overtime" at bounding box center [113, 267] width 121 height 33
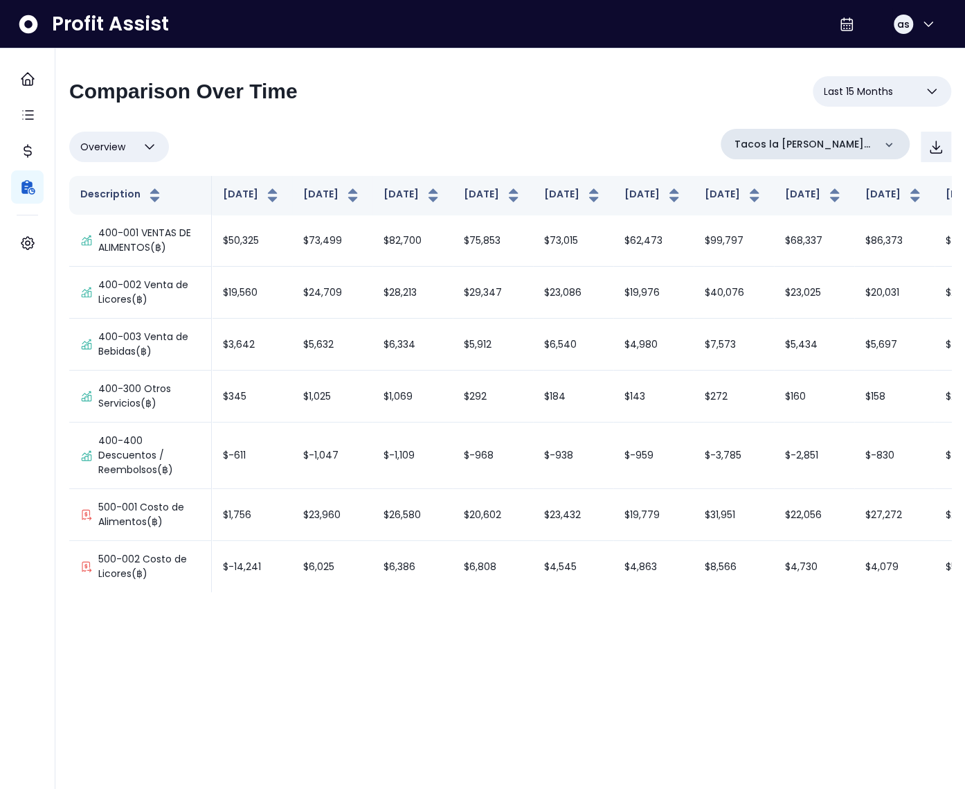
click at [815, 147] on p "Tacos la neta sf" at bounding box center [804, 144] width 139 height 15
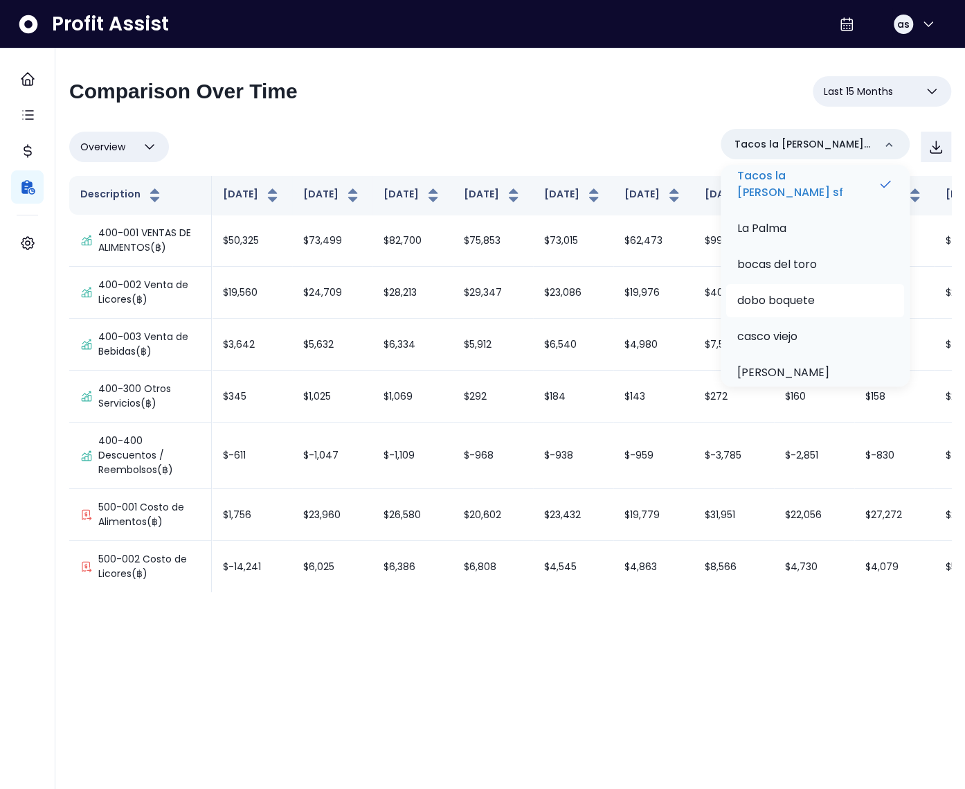
scroll to position [211, 0]
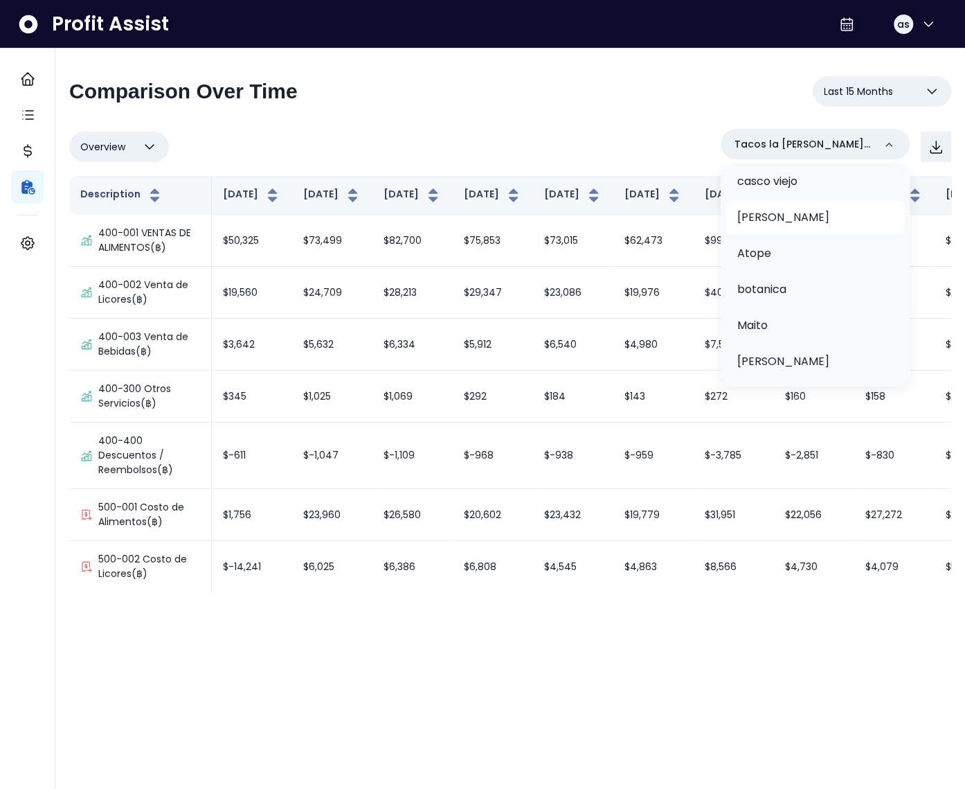
click at [826, 220] on p "mai mai" at bounding box center [783, 217] width 92 height 17
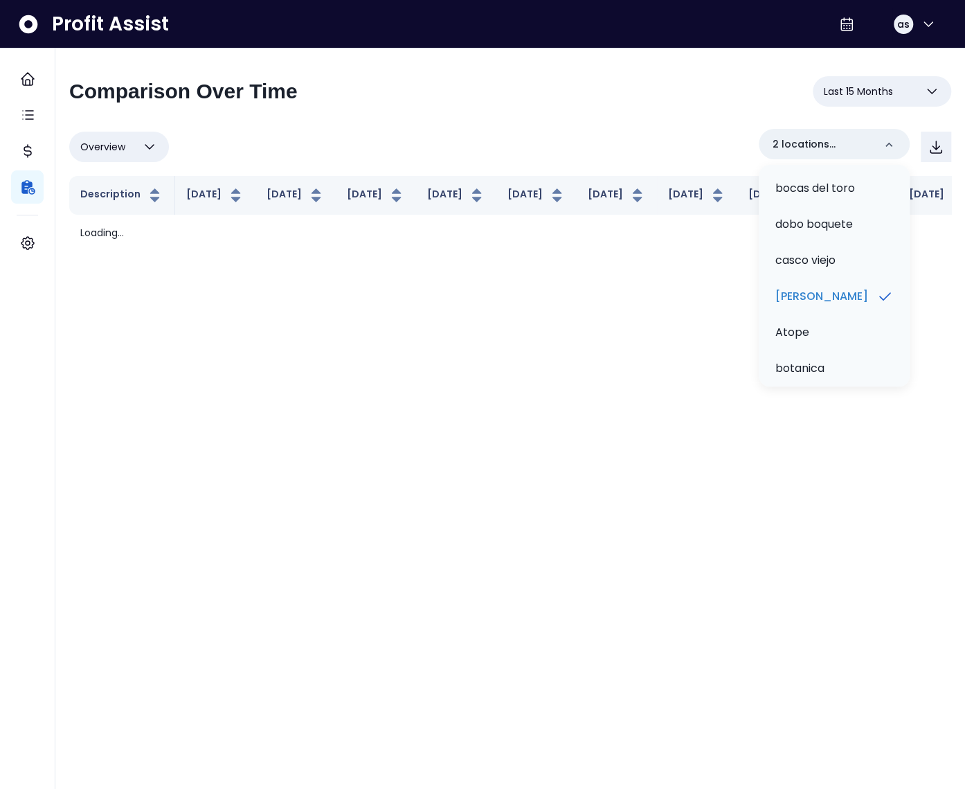
scroll to position [0, 0]
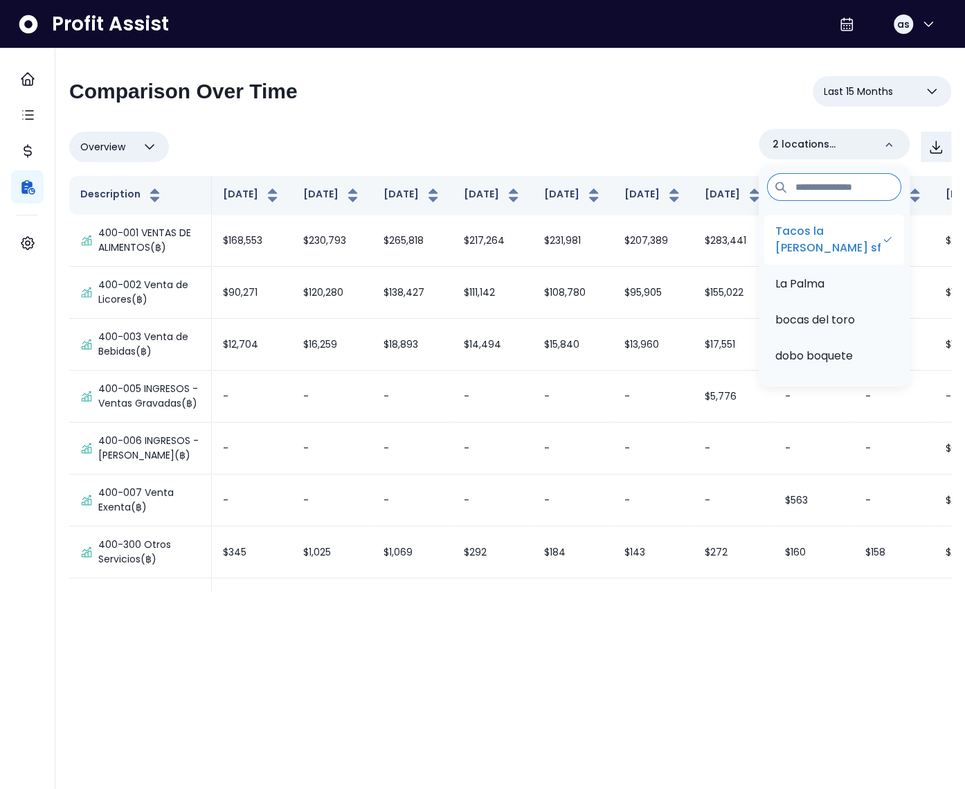
click at [840, 227] on p "Tacos la neta sf" at bounding box center [829, 239] width 107 height 33
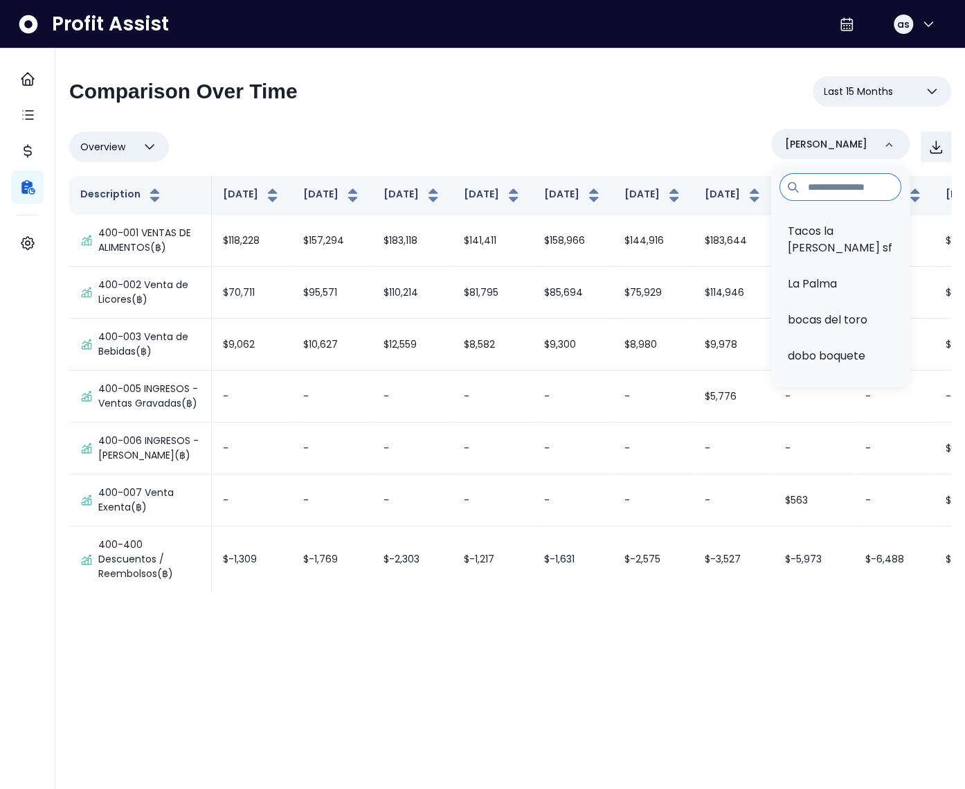
click at [550, 141] on div "Overview Overview % of cost % of sales % of budget ******** mai mai Tacos la ne…" at bounding box center [510, 147] width 882 height 36
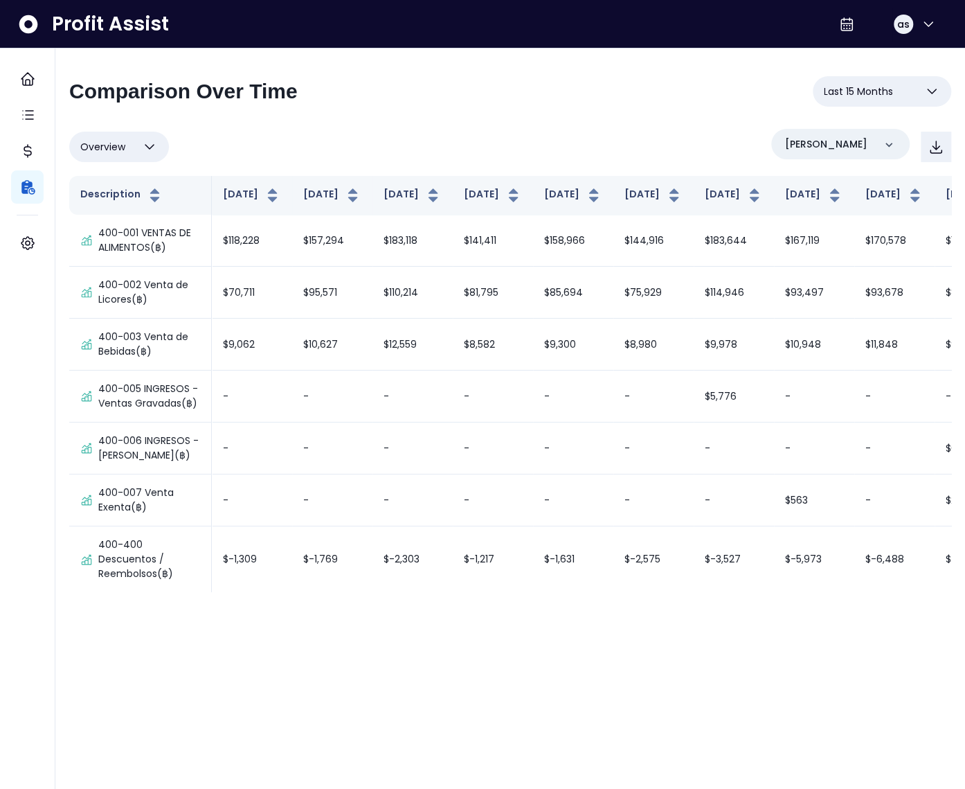
scroll to position [532, 0]
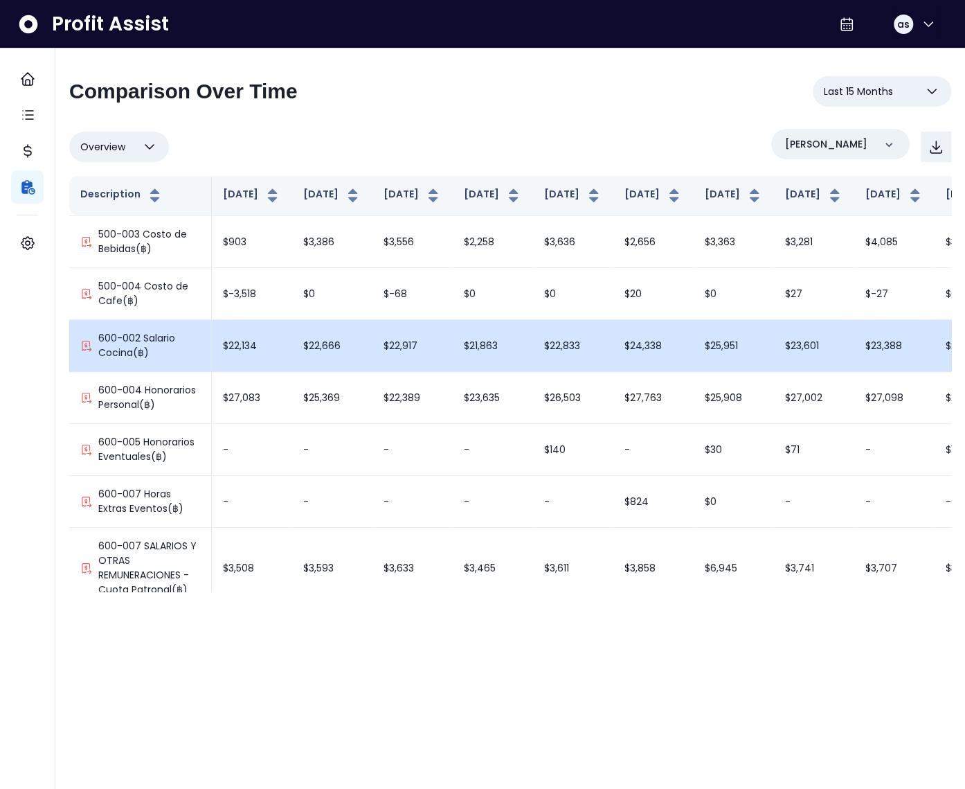
click at [375, 372] on td "$22,917" at bounding box center [413, 346] width 80 height 52
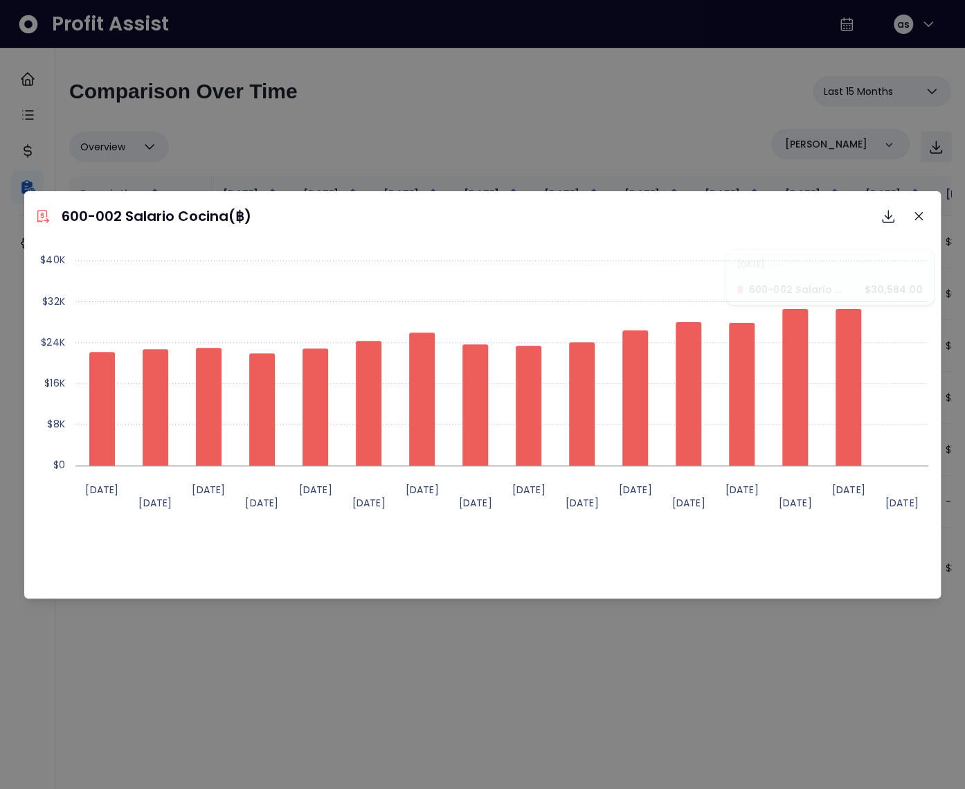
click at [686, 574] on div "Created with Highcharts 11.4.8 Jun 2024 Jul 2024 Aug 2024 Sep 2024 Oct 2024 Nov…" at bounding box center [483, 420] width 906 height 346
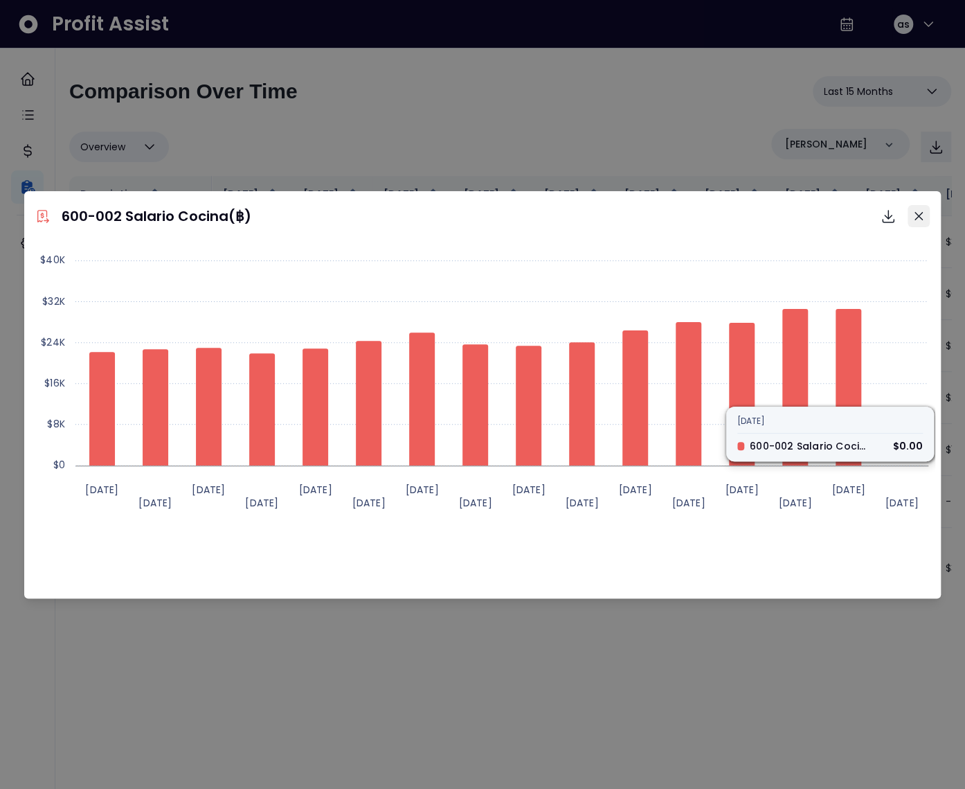
click at [915, 221] on button "Close" at bounding box center [919, 216] width 22 height 22
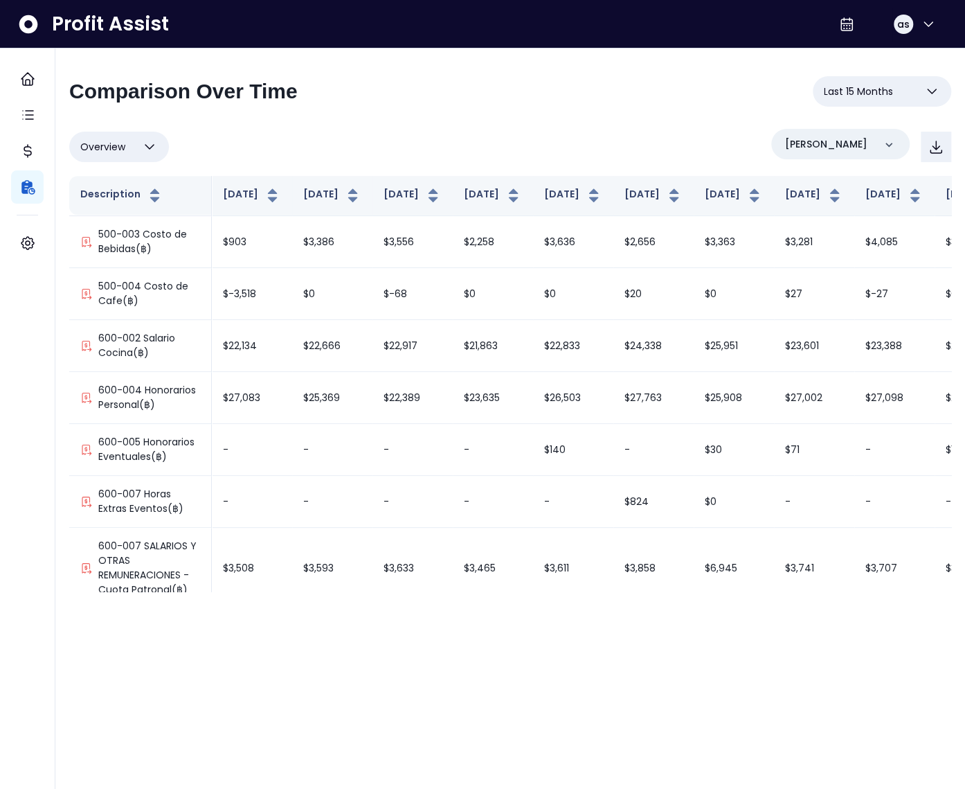
click at [136, 152] on button "Overview" at bounding box center [119, 147] width 100 height 30
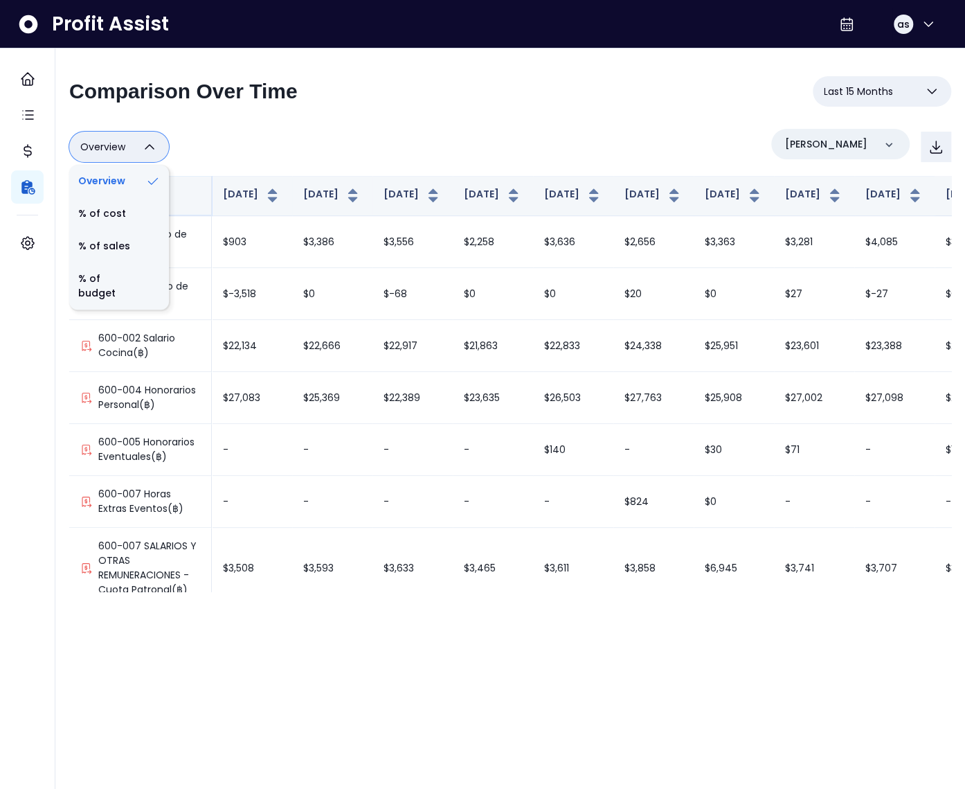
click at [128, 239] on li "% of sales" at bounding box center [119, 246] width 100 height 33
type input "*********"
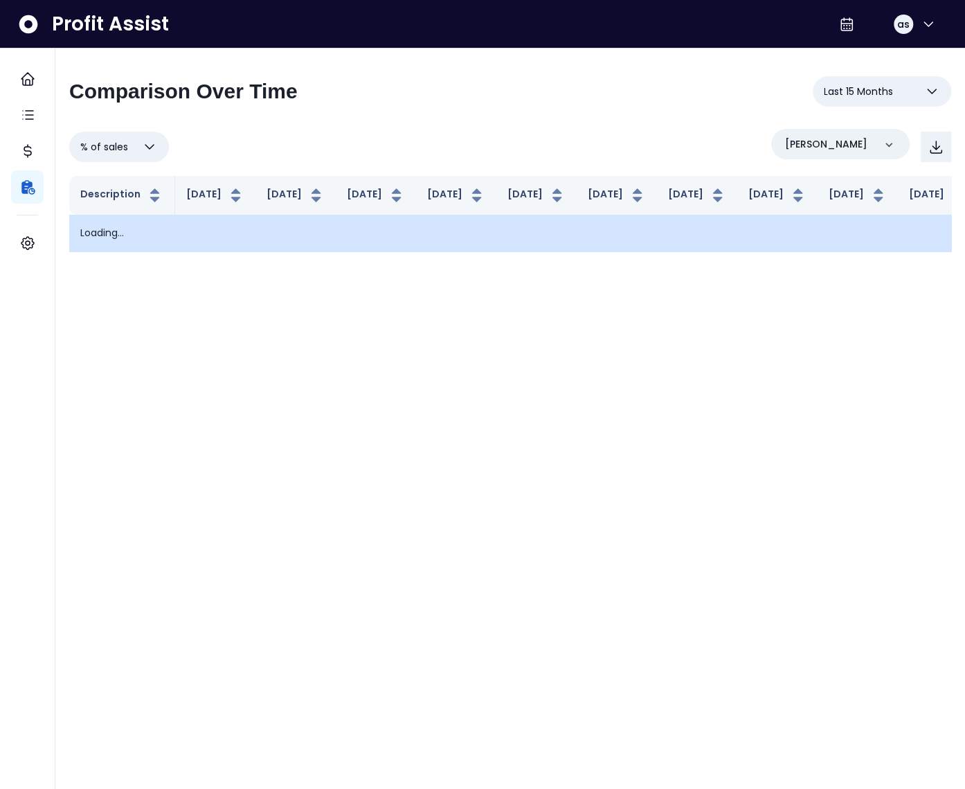
scroll to position [0, 0]
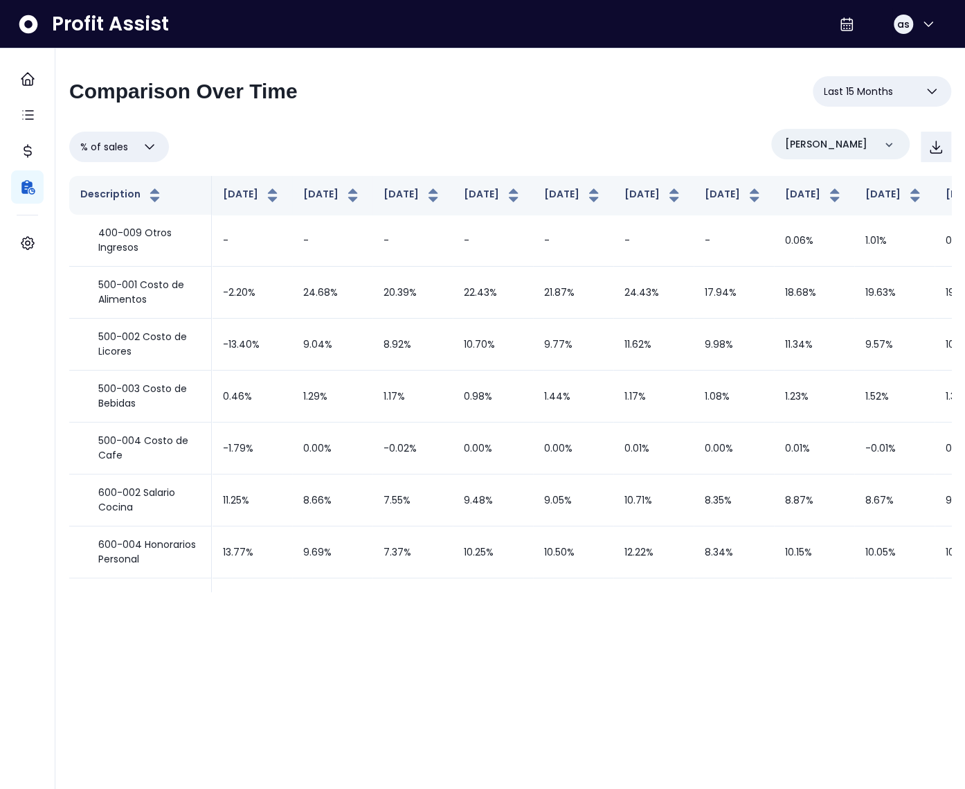
click at [320, 156] on div "% of sales Overview % of cost % of sales % of budget ********* mai mai" at bounding box center [510, 147] width 882 height 36
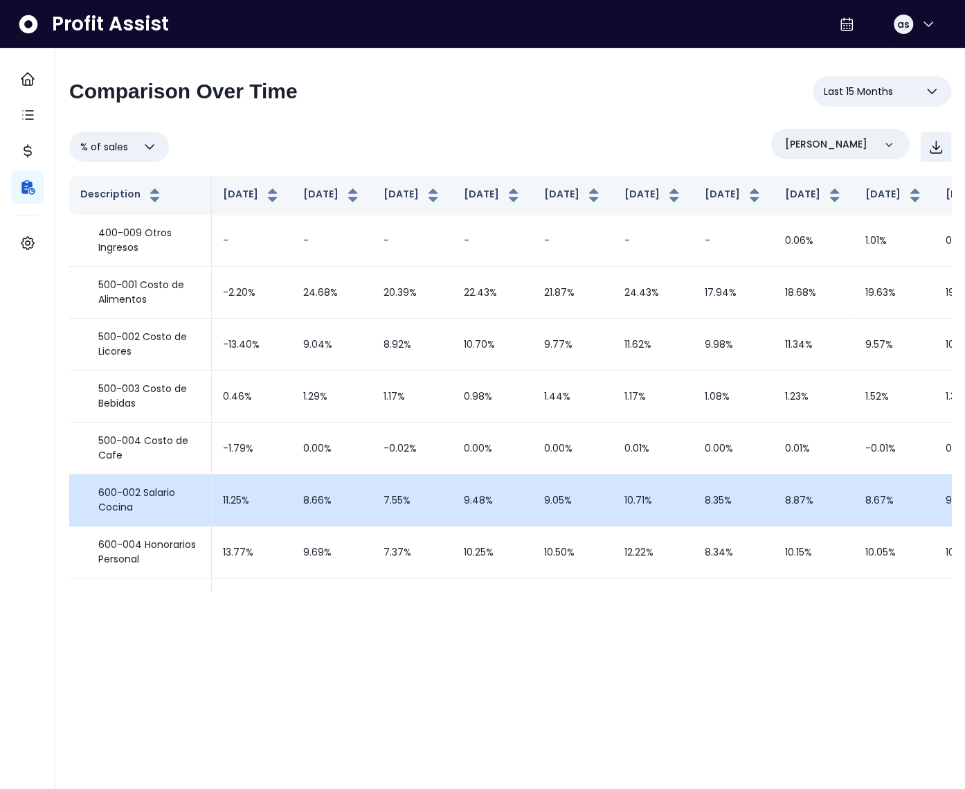
click at [395, 520] on td "7.55%" at bounding box center [413, 500] width 80 height 52
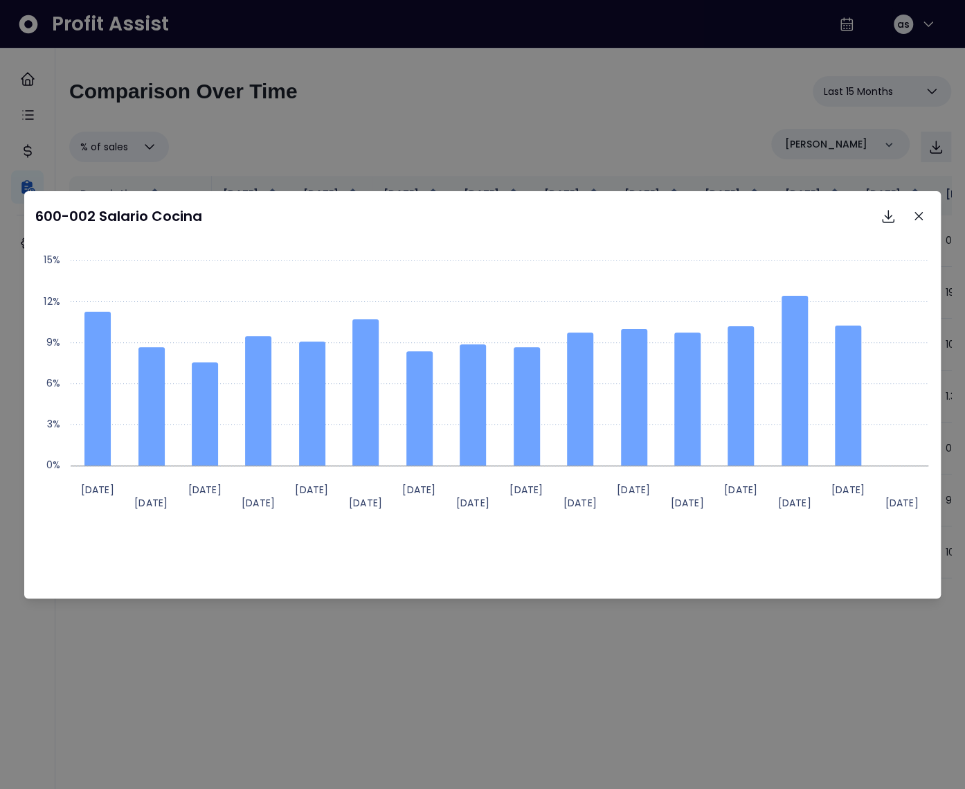
click at [333, 99] on div "600-002 Salario Cocina Download SVG Download PNG Download CSV Created with High…" at bounding box center [482, 394] width 965 height 789
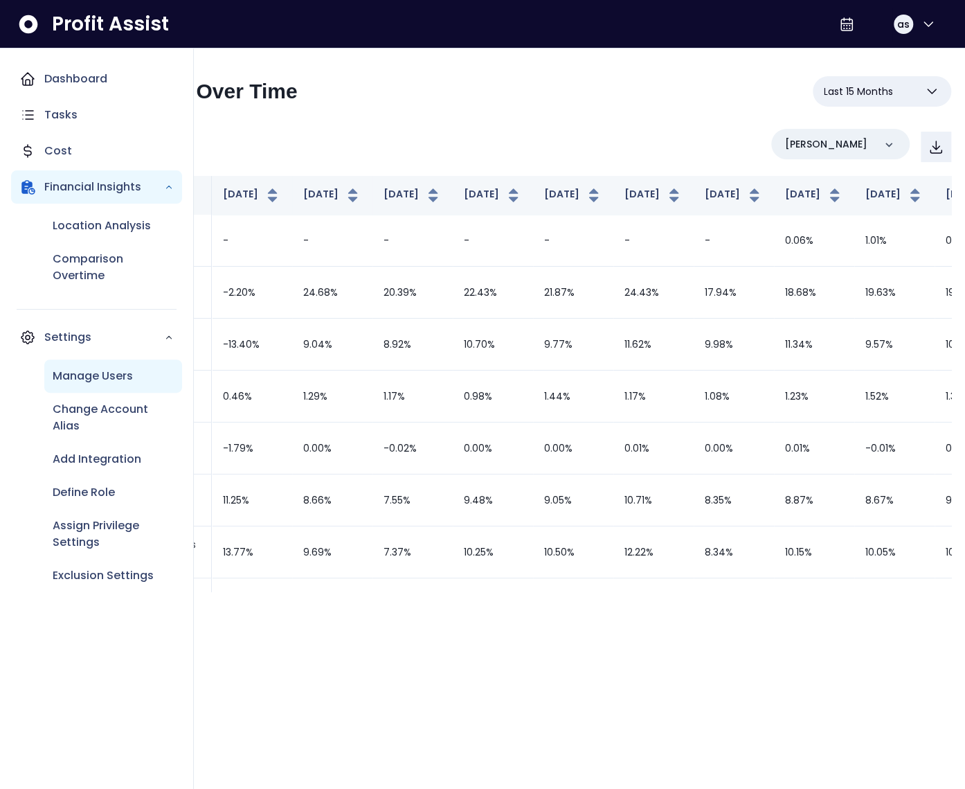
click at [98, 381] on p "Manage Users" at bounding box center [93, 376] width 80 height 17
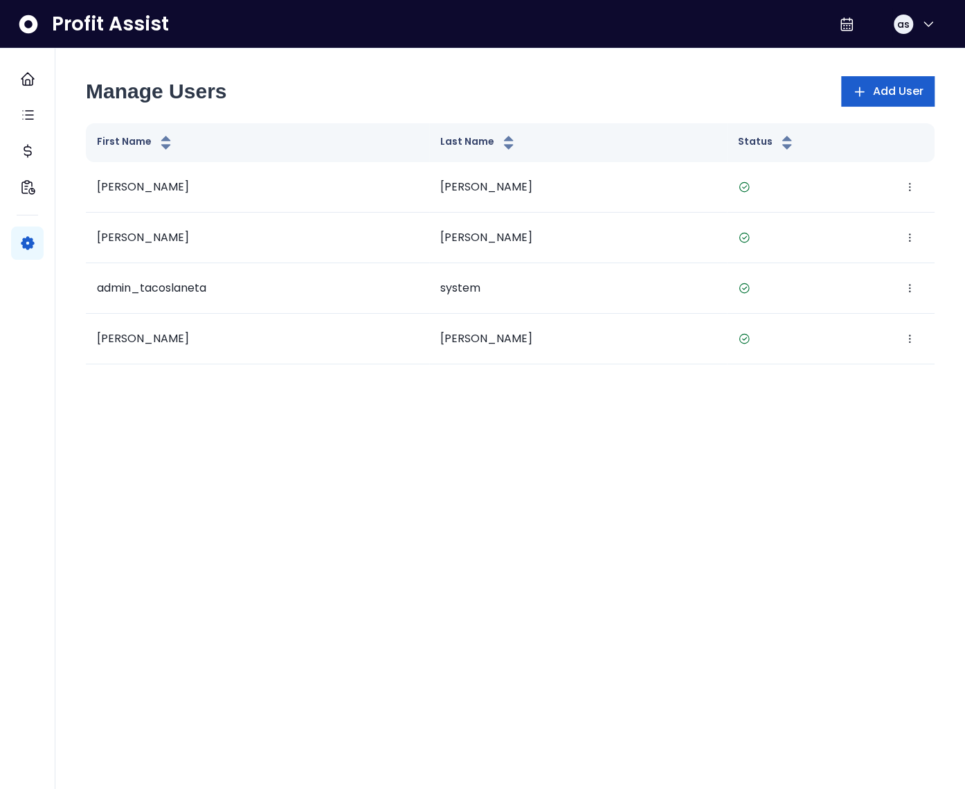
click at [908, 91] on span "Add User" at bounding box center [897, 91] width 51 height 17
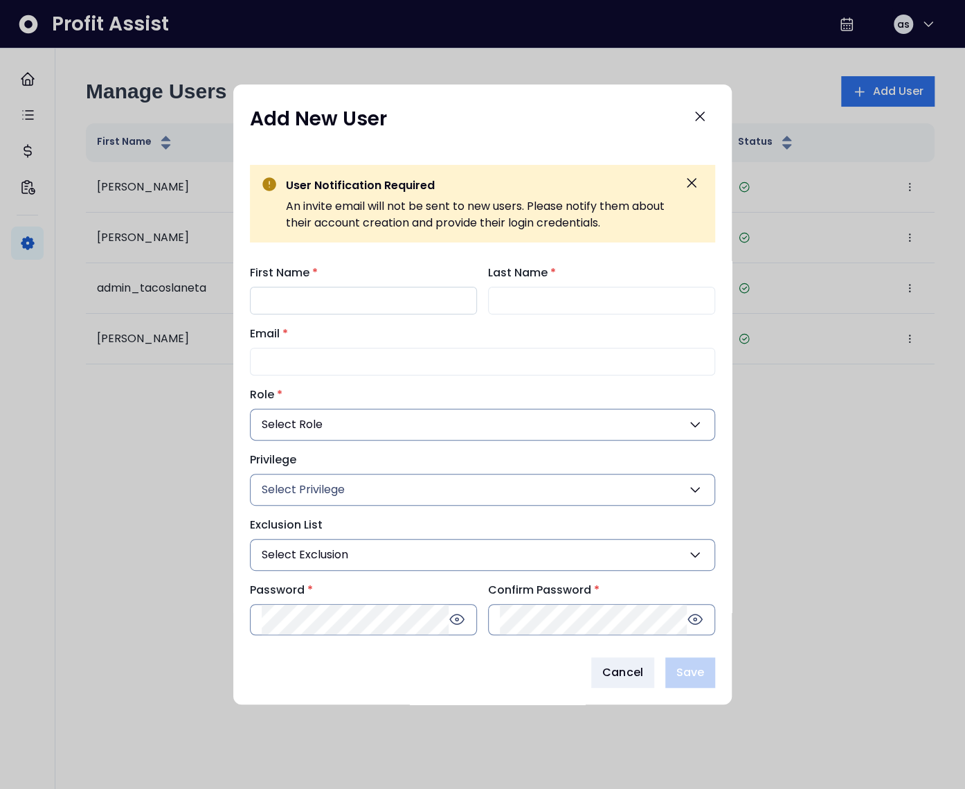
click at [305, 292] on input "First Name *" at bounding box center [363, 301] width 227 height 28
type input "****"
type input "*******"
paste input "**********"
type input "**********"
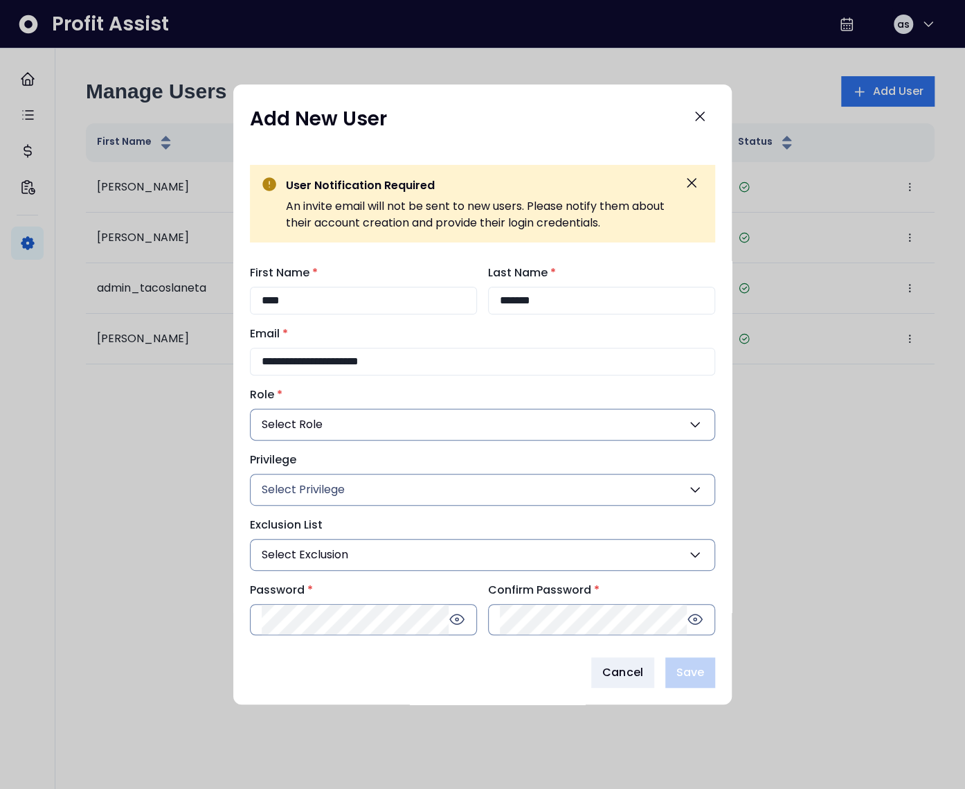
click at [398, 427] on button "Select Role" at bounding box center [482, 425] width 465 height 32
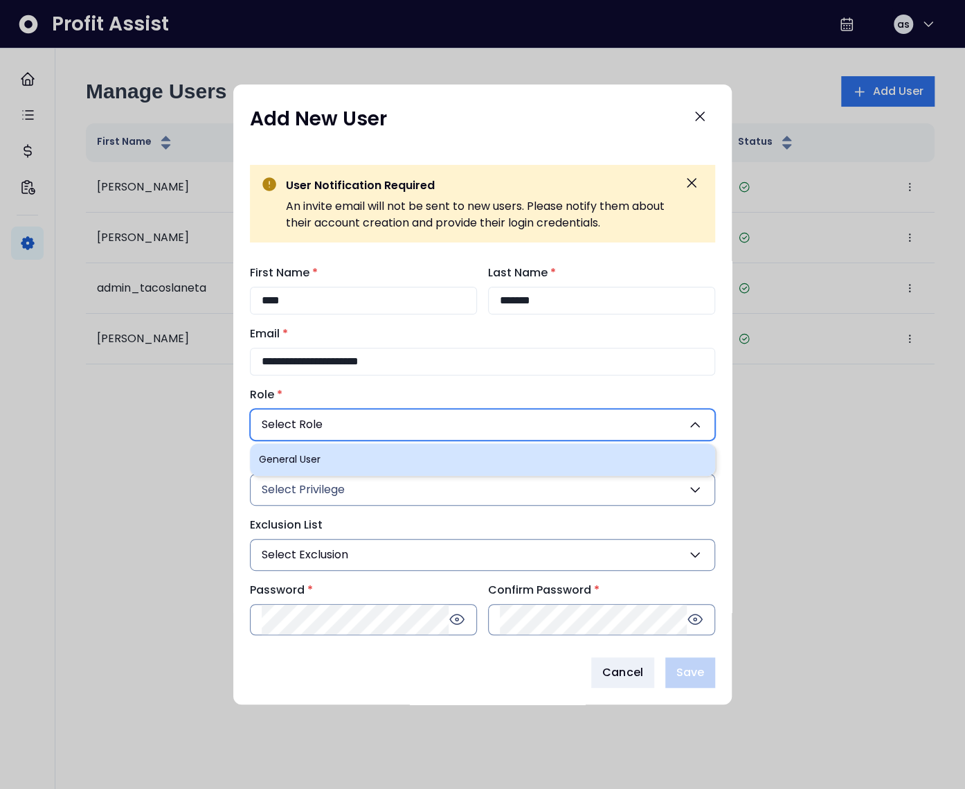
click at [368, 458] on li "General User" at bounding box center [482, 459] width 465 height 33
type input "**"
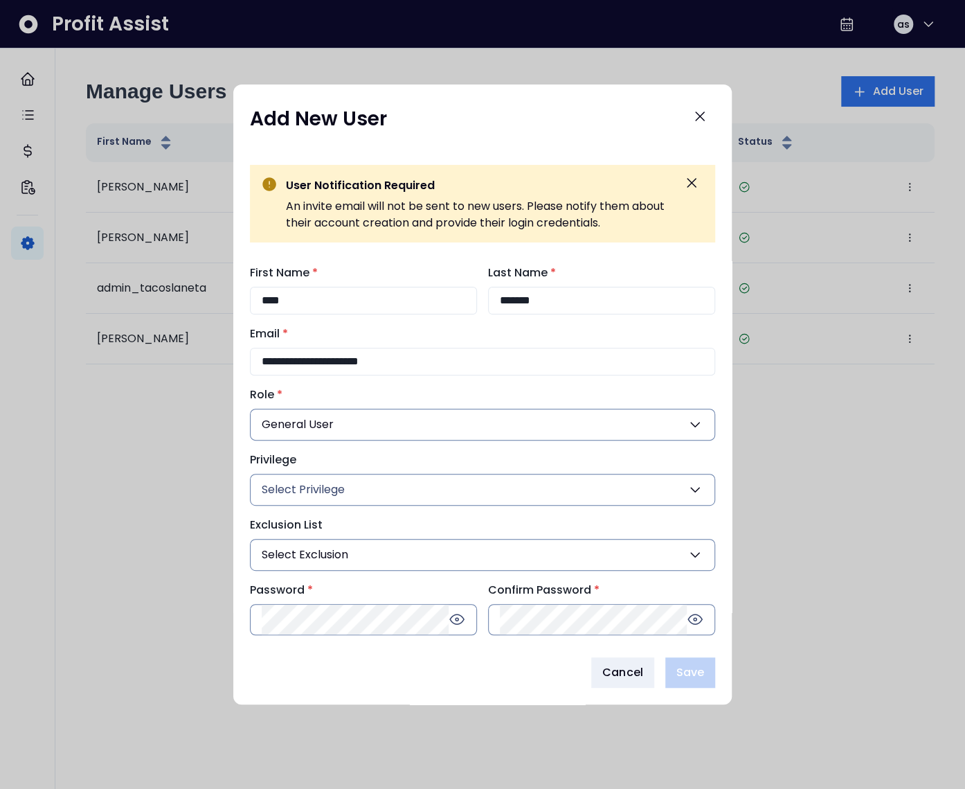
click at [328, 490] on span "Select Privilege" at bounding box center [303, 489] width 83 height 17
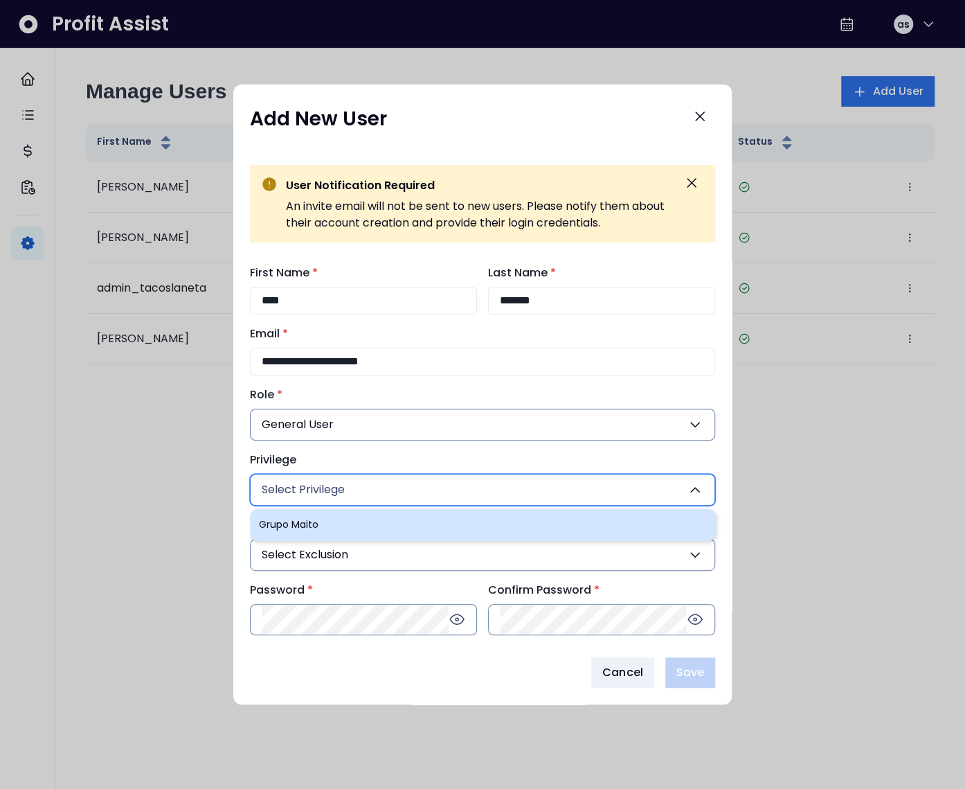
click at [328, 519] on li "Grupo Maito" at bounding box center [482, 524] width 465 height 33
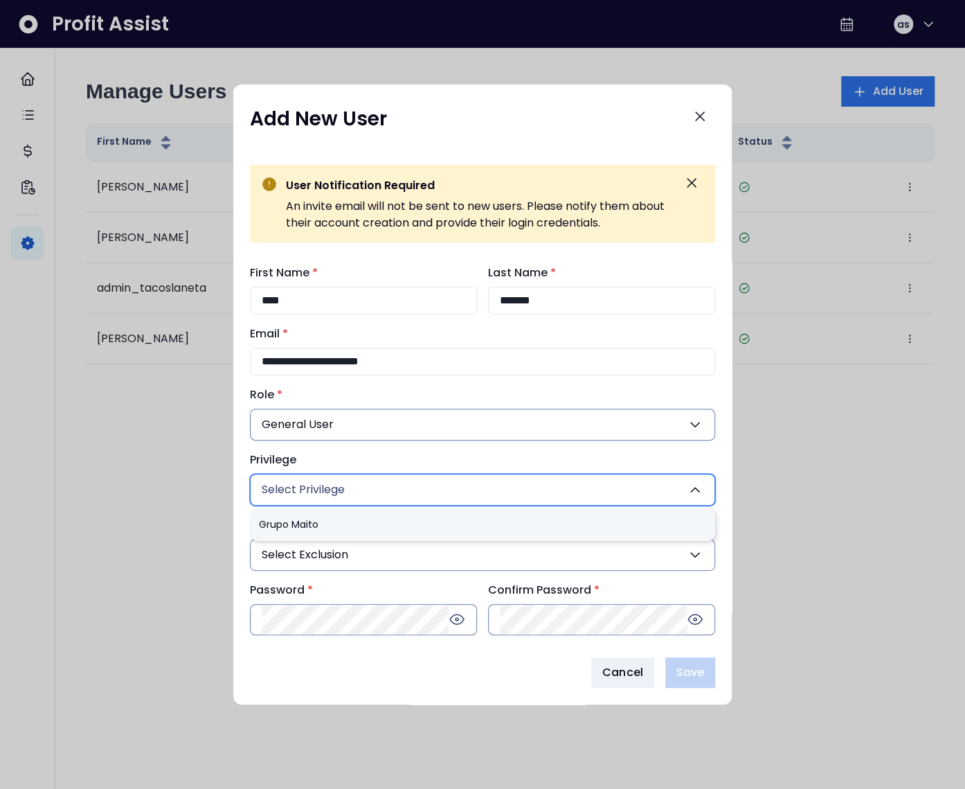
type input "*"
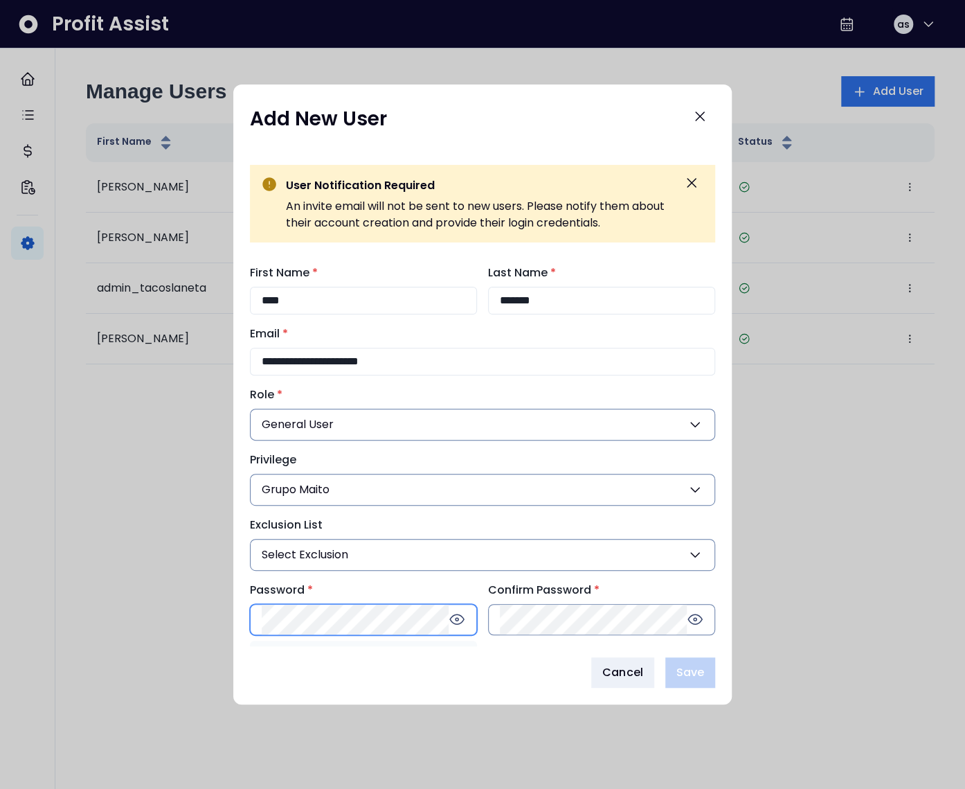
click at [323, 633] on div "Password * 8 characters Uppercase Lowercase Number" at bounding box center [363, 609] width 227 height 54
click at [495, 695] on div "**********" at bounding box center [482, 394] width 499 height 620
click at [334, 362] on input "**********" at bounding box center [482, 362] width 465 height 28
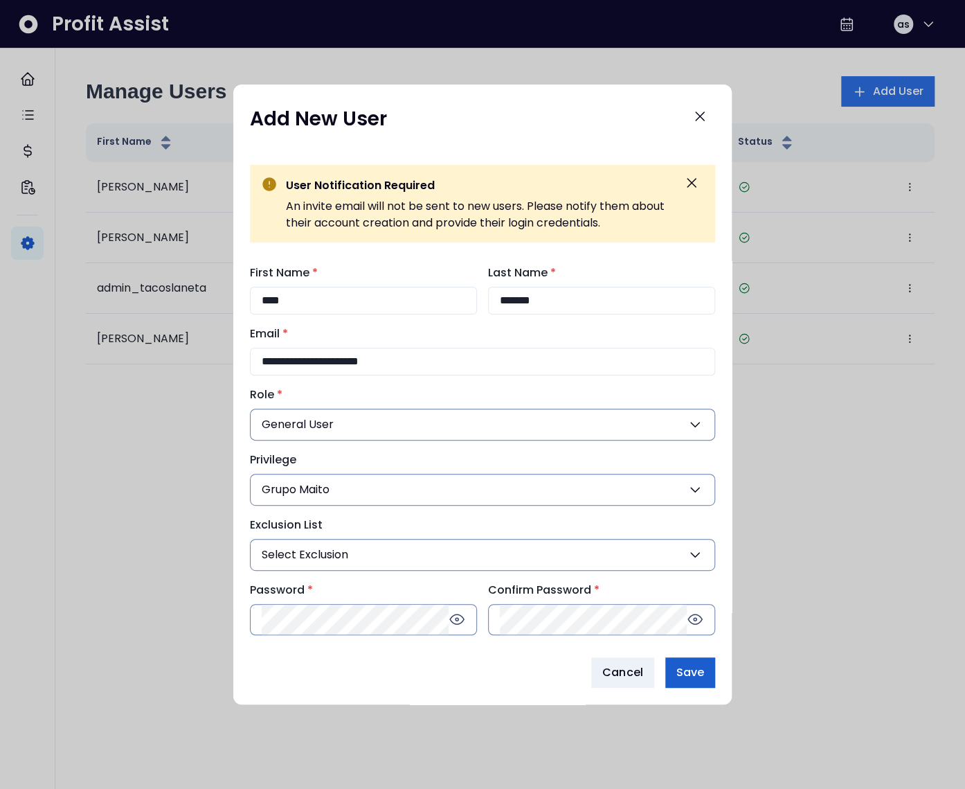
click at [697, 676] on span "Save" at bounding box center [691, 672] width 28 height 17
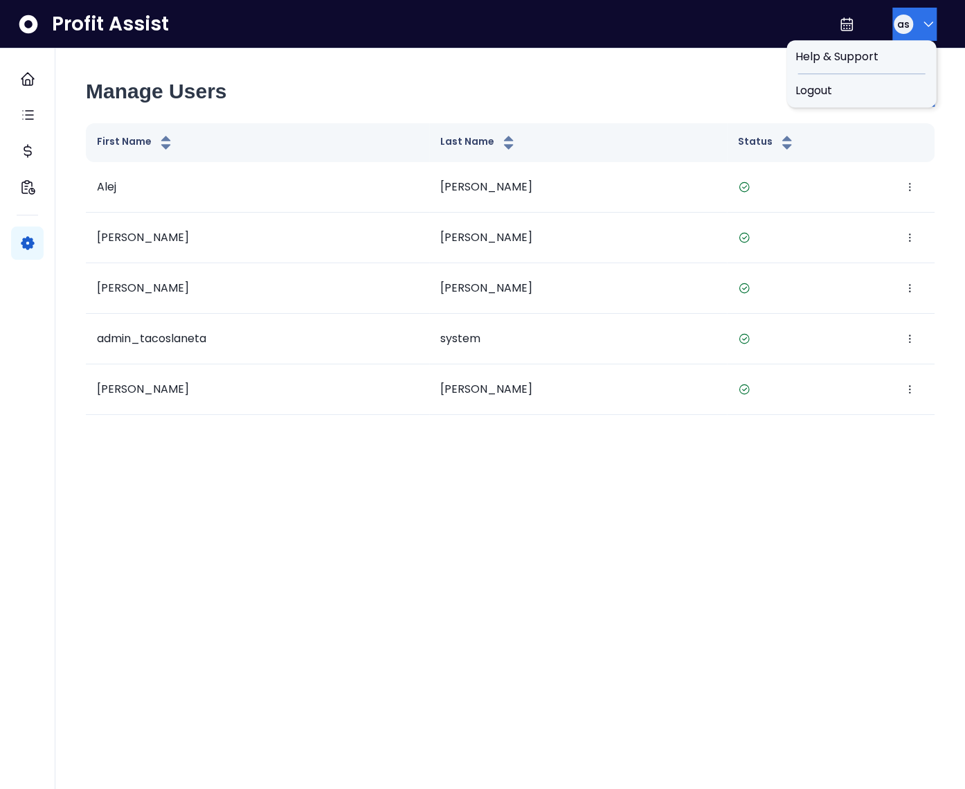
click at [904, 28] on div "as" at bounding box center [903, 24] width 19 height 19
click at [899, 85] on span "Logout" at bounding box center [861, 90] width 133 height 17
